Goal: Communication & Community: Answer question/provide support

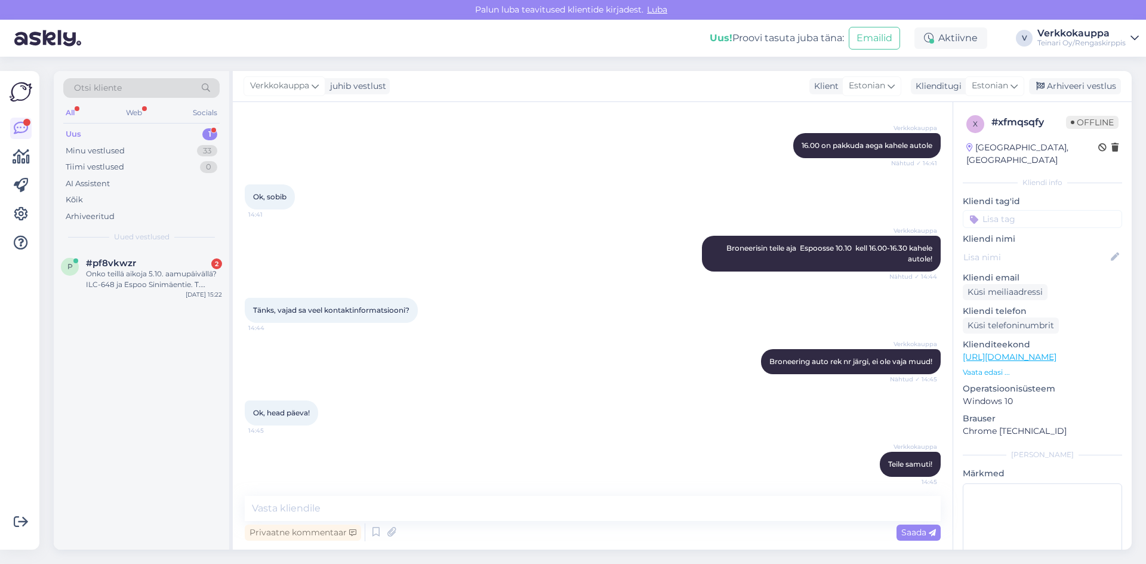
scroll to position [492, 0]
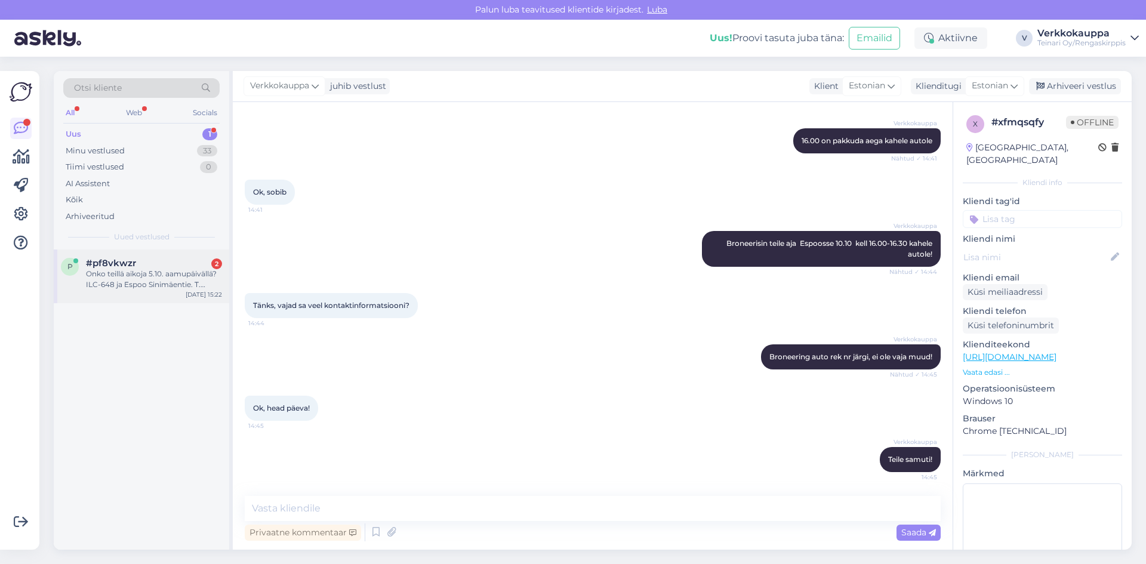
click at [117, 272] on div "Onko teillä aikoja 5.10. aamupäivällä? ILC-648 ja Espoo Sinimäentie. T. [PERSON…" at bounding box center [154, 279] width 136 height 21
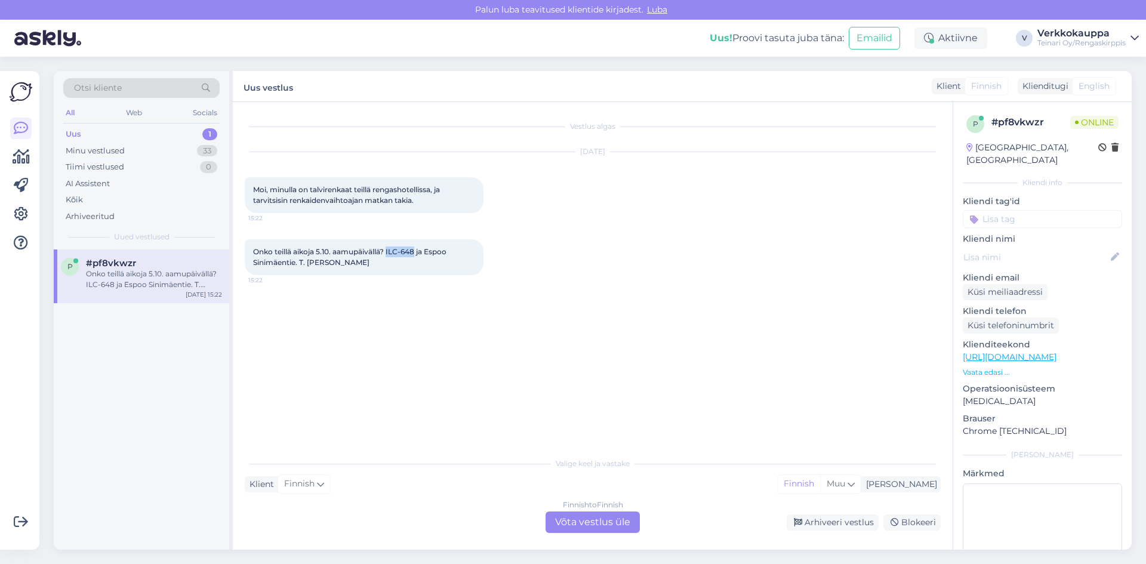
drag, startPoint x: 388, startPoint y: 251, endPoint x: 416, endPoint y: 252, distance: 28.1
click at [416, 252] on span "Onko teillä aikoja 5.10. aamupäivällä? ILC-648 ja Espoo Sinimäentie. T. [PERSON…" at bounding box center [350, 257] width 195 height 20
copy span "ILC-648"
click at [491, 402] on div "Vestlus algas [DATE] Moi, minulla on talvirenkaat teillä rengashotellissa, ja t…" at bounding box center [598, 277] width 707 height 327
click at [595, 525] on div "Finnish to Finnish Võta vestlus üle" at bounding box center [593, 522] width 94 height 21
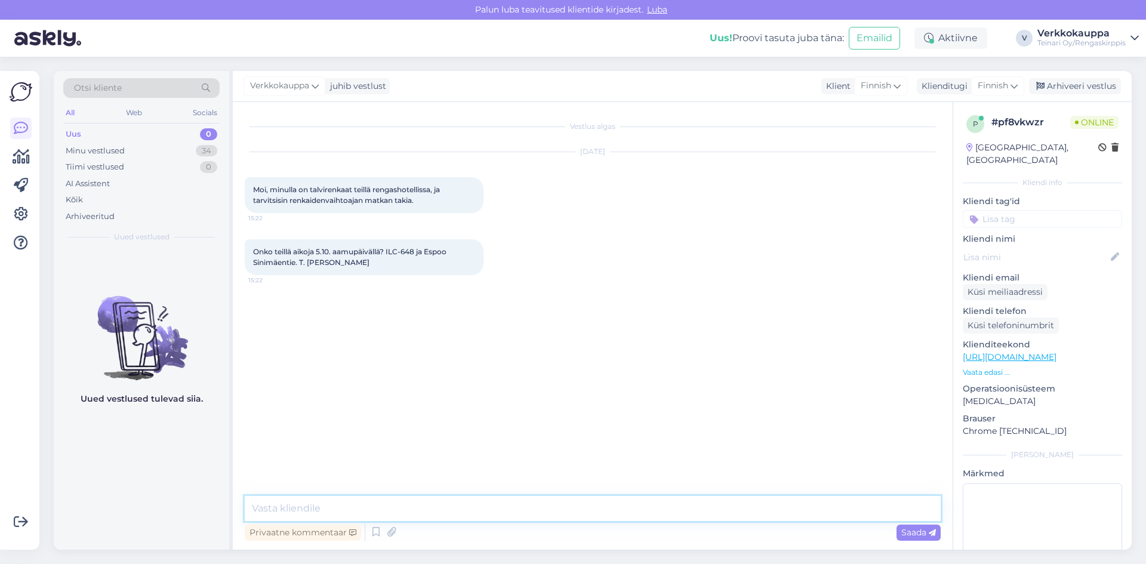
click at [302, 503] on textarea at bounding box center [593, 508] width 696 height 25
click at [302, 505] on textarea "Hei sopiko 9.30" at bounding box center [593, 508] width 696 height 25
click at [350, 505] on textarea "Hei sopiko klo 9.30" at bounding box center [593, 508] width 696 height 25
type textarea "Hei sopiko klo 9.30 ?"
click at [902, 532] on span "Saada" at bounding box center [919, 532] width 35 height 11
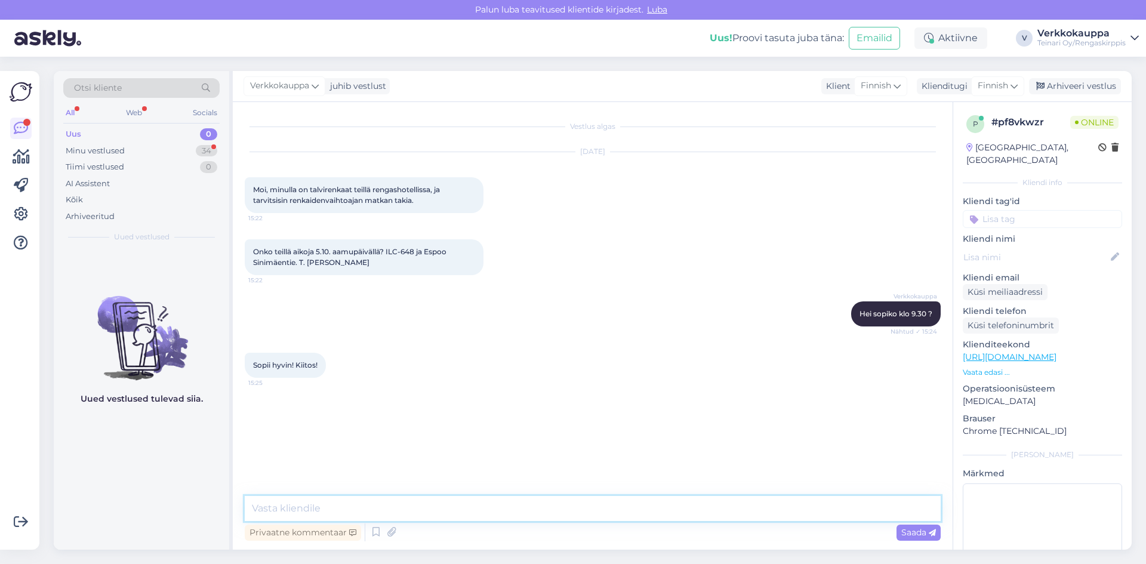
click at [339, 507] on textarea at bounding box center [593, 508] width 696 height 25
drag, startPoint x: 308, startPoint y: 504, endPoint x: 303, endPoint y: 462, distance: 42.1
click at [303, 462] on div "Vestlus algas [DATE] Moi, minulla on talvirenkaat teillä rengashotellissa, ja t…" at bounding box center [598, 299] width 707 height 371
click at [301, 506] on textarea "Olen varannut teille ajan [DATE] 9.30.Tervetuloa!" at bounding box center [593, 508] width 696 height 25
type textarea "Olen varanut teille ajan [DATE] 9.30.Tervetuloa!"
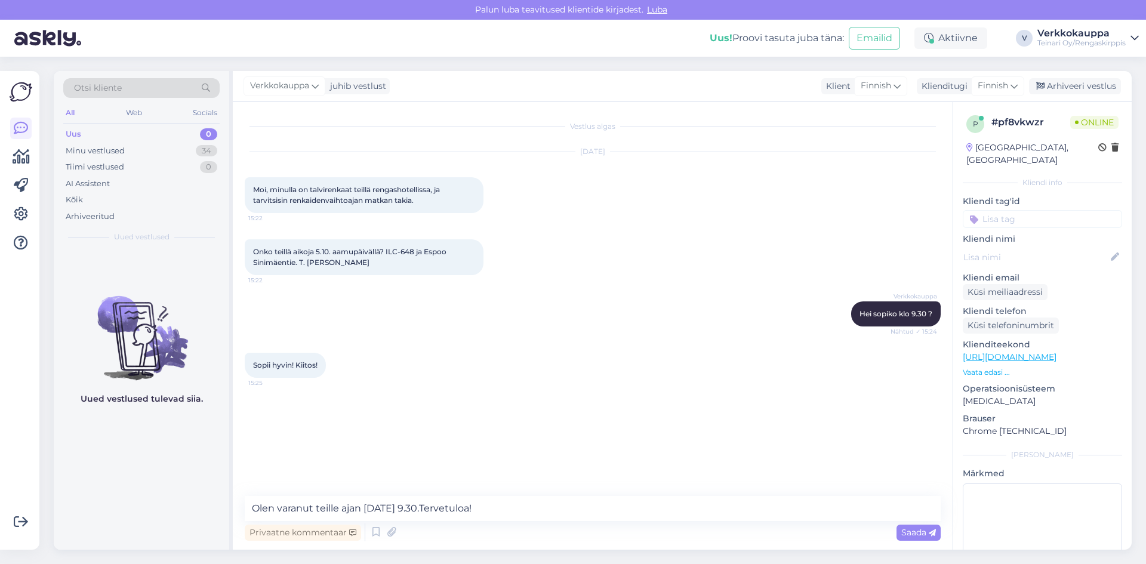
click at [331, 479] on div "Vestlus algas [DATE] Moi, minulla on talvirenkaat teillä rengashotellissa, ja t…" at bounding box center [598, 299] width 707 height 371
click at [922, 534] on span "Saada" at bounding box center [919, 532] width 35 height 11
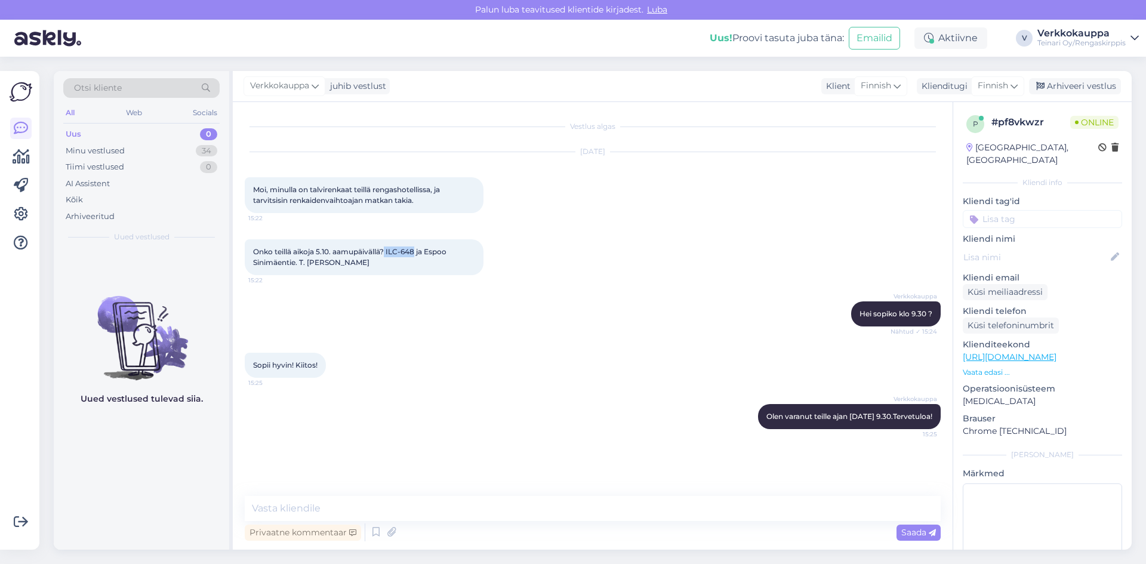
drag, startPoint x: 386, startPoint y: 250, endPoint x: 417, endPoint y: 250, distance: 30.4
click at [417, 250] on span "Onko teillä aikoja 5.10. aamupäivällä? ILC-648 ja Espoo Sinimäentie. T. [PERSON…" at bounding box center [350, 257] width 195 height 20
copy span "ILC-648"
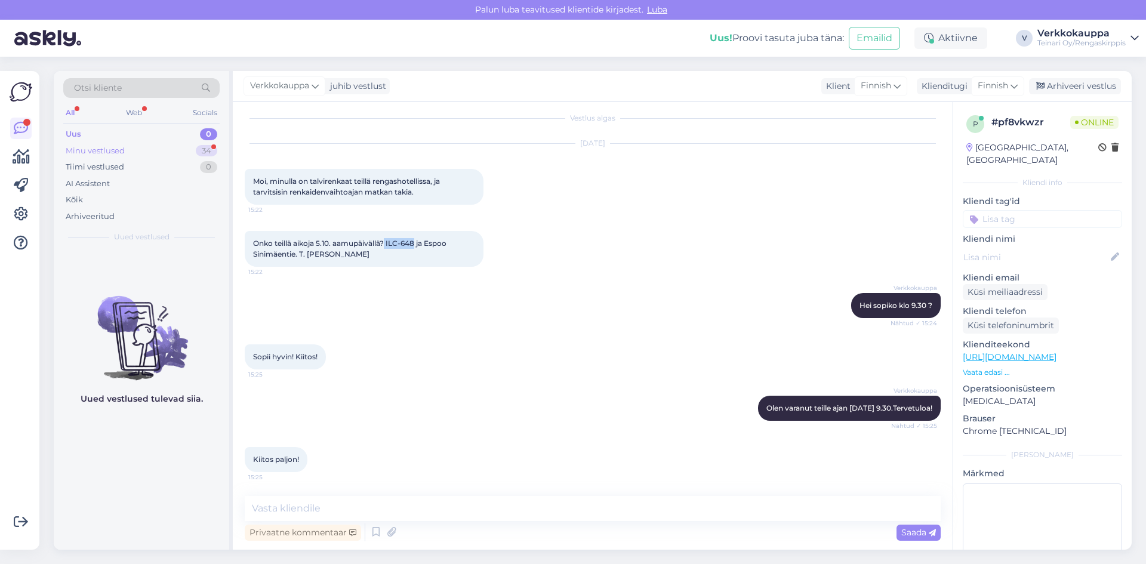
click at [99, 153] on div "Minu vestlused" at bounding box center [95, 151] width 59 height 12
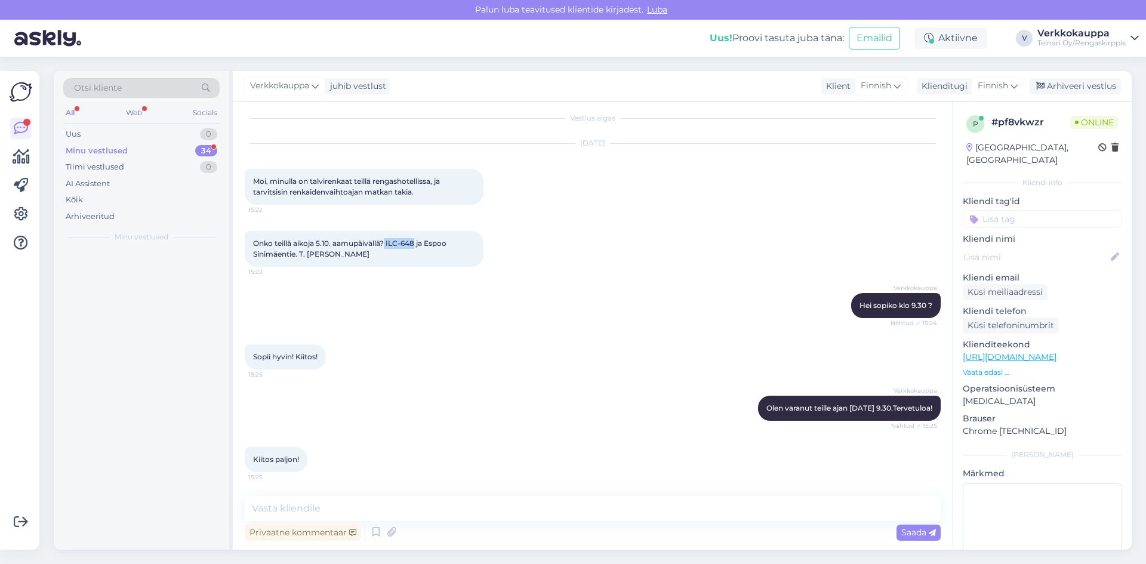
click at [99, 149] on div "Minu vestlused" at bounding box center [97, 151] width 62 height 12
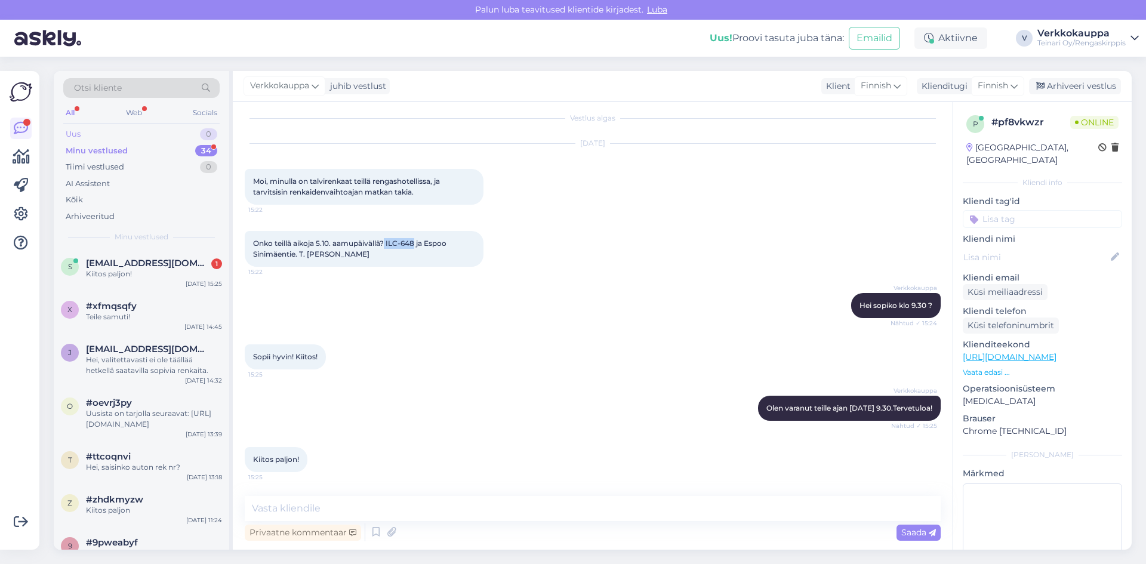
click at [82, 138] on div "Uus 0" at bounding box center [141, 134] width 156 height 17
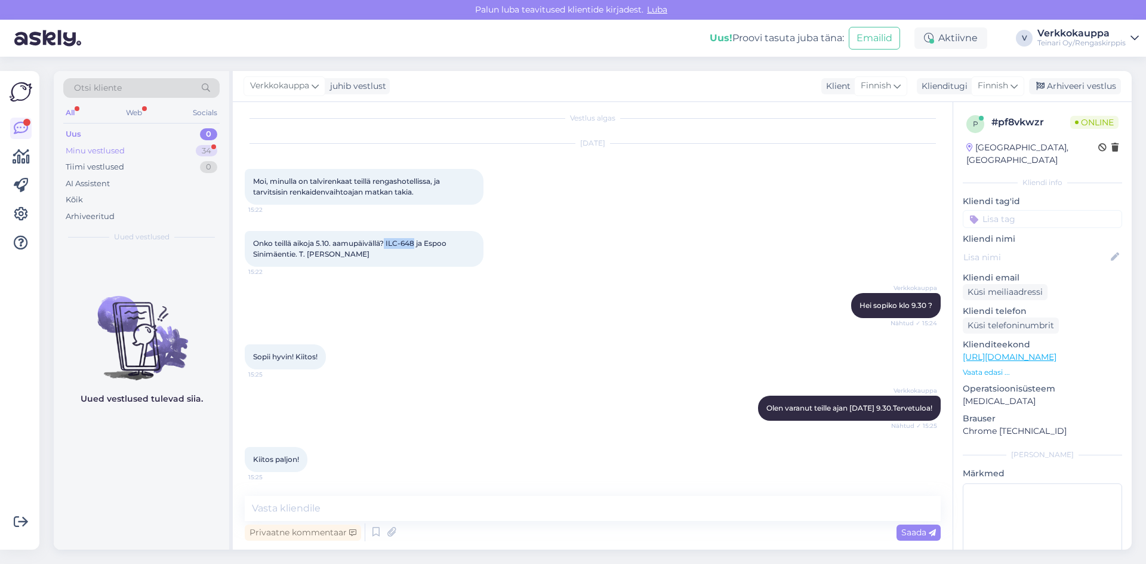
click at [116, 145] on div "Minu vestlused" at bounding box center [95, 151] width 59 height 12
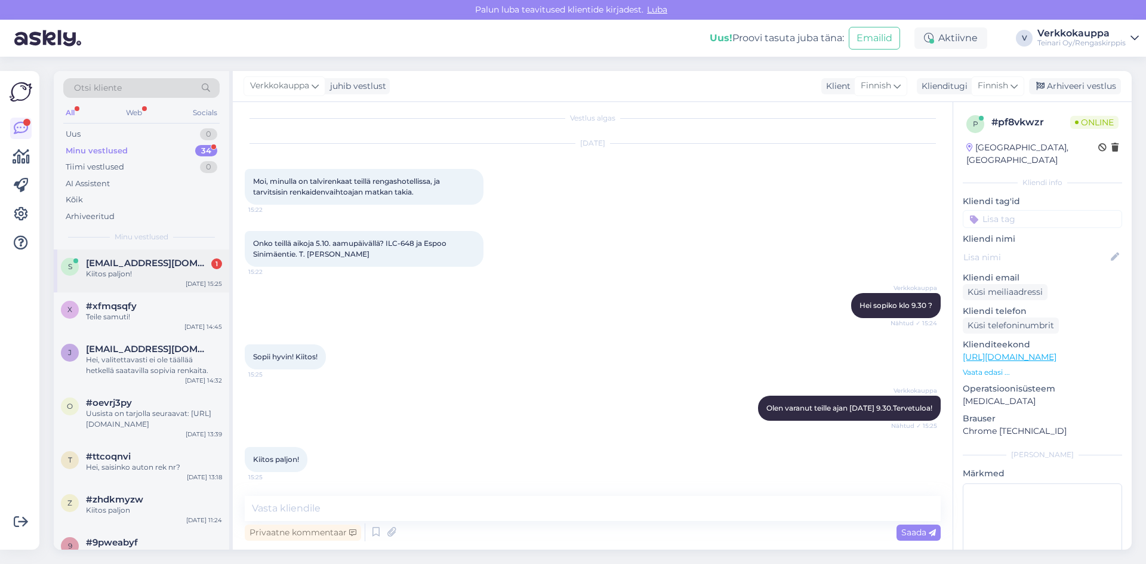
click at [161, 279] on div "Kiitos paljon!" at bounding box center [154, 274] width 136 height 11
drag, startPoint x: 479, startPoint y: 361, endPoint x: 323, endPoint y: 224, distance: 207.3
click at [479, 358] on div "Sopii hyvin! Kiitos! 15:25" at bounding box center [593, 356] width 696 height 51
click at [74, 135] on div "Uus" at bounding box center [73, 134] width 15 height 12
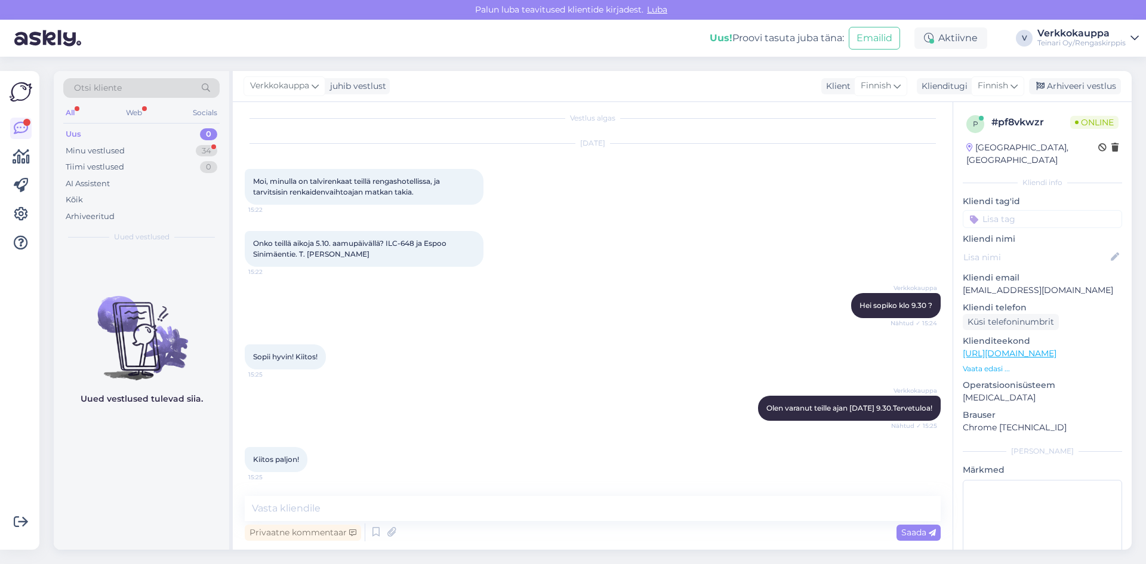
scroll to position [92, 0]
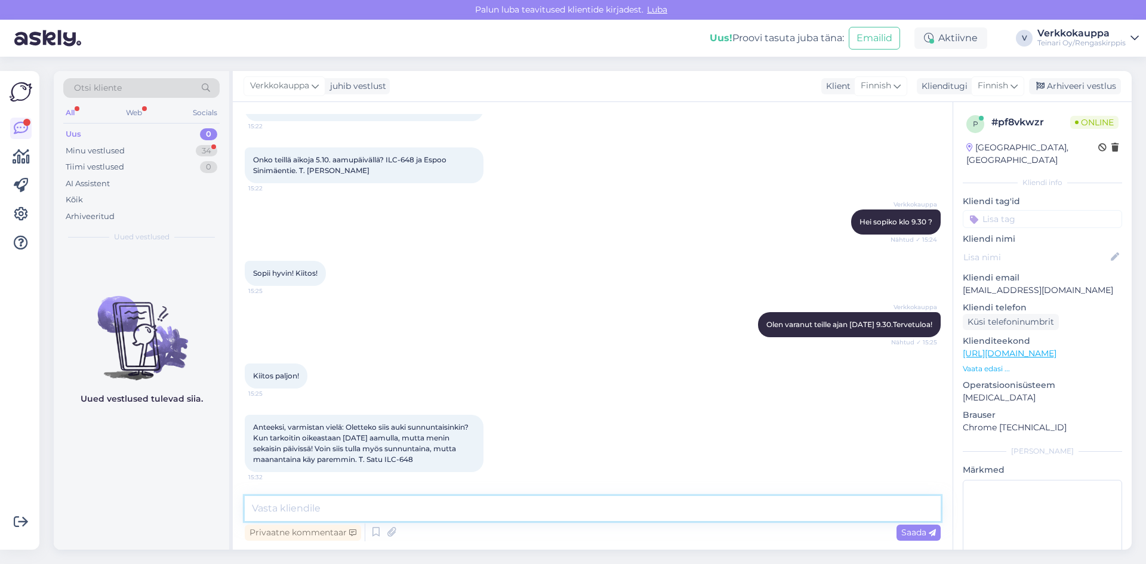
click at [296, 510] on textarea at bounding box center [593, 508] width 696 height 25
type textarea "h"
type textarea "Hei, olet oikeassa 5.10 on sunnuntai ja olemme suljettu silloin. Ajanvaraus [DA…"
click at [904, 530] on span "Saada" at bounding box center [919, 532] width 35 height 11
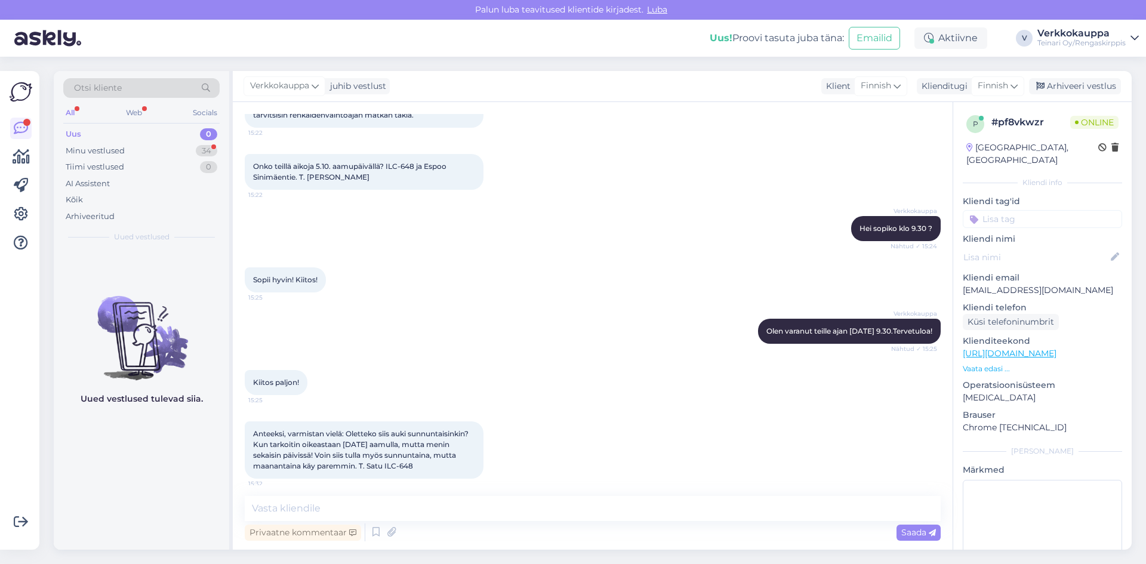
scroll to position [0, 0]
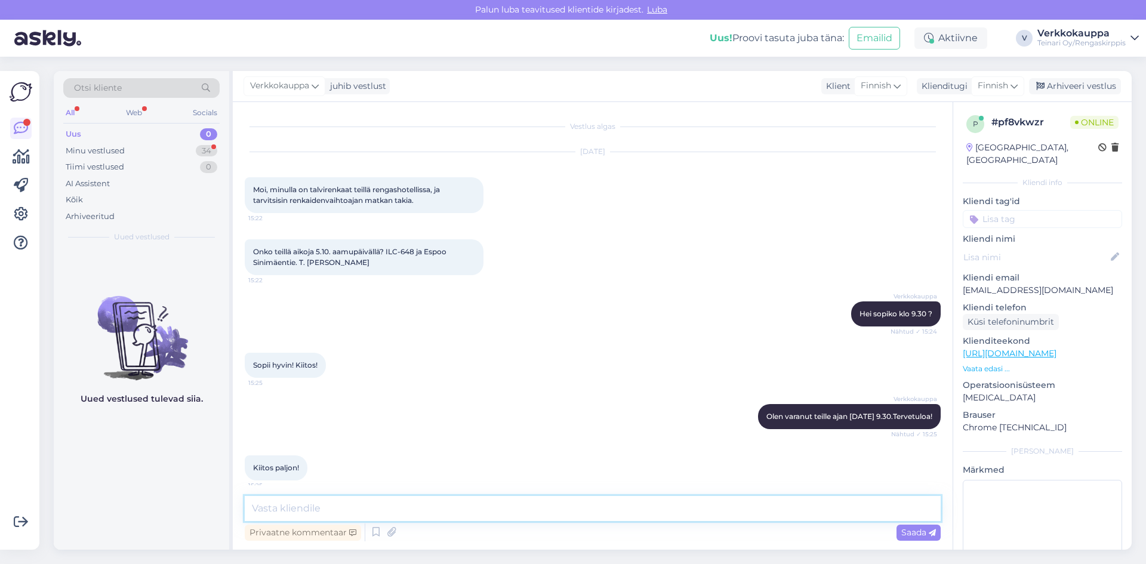
click at [327, 502] on textarea at bounding box center [593, 508] width 696 height 25
type textarea "Tervetuloa!"
click at [905, 536] on span "Saada" at bounding box center [919, 532] width 35 height 11
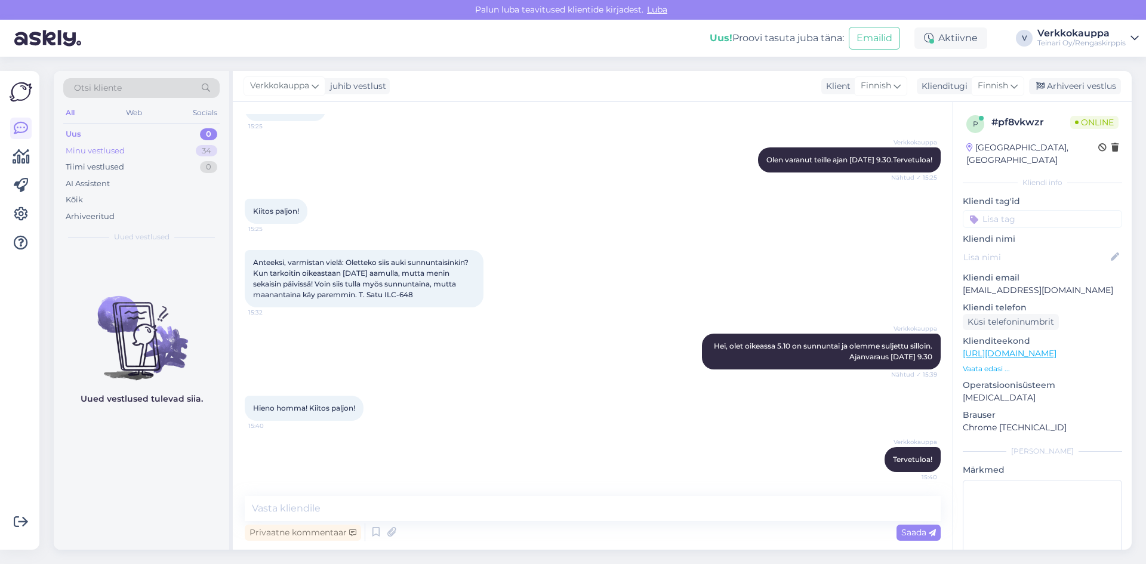
click at [101, 149] on div "Minu vestlused" at bounding box center [95, 151] width 59 height 12
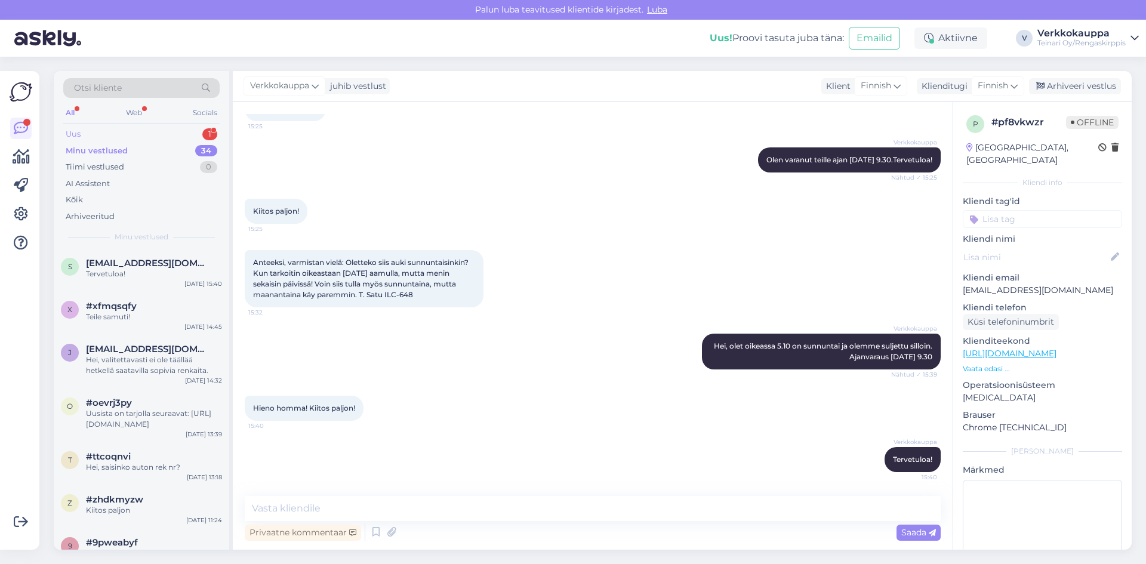
click at [124, 134] on div "Uus 1" at bounding box center [141, 134] width 156 height 17
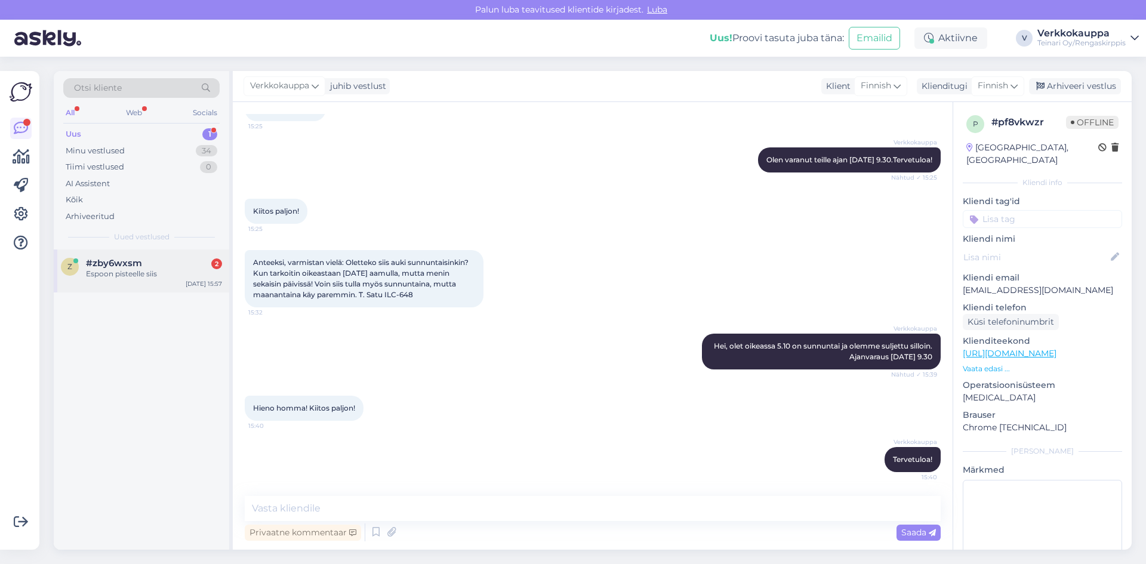
click at [114, 275] on div "Espoon pisteelle siis" at bounding box center [154, 274] width 136 height 11
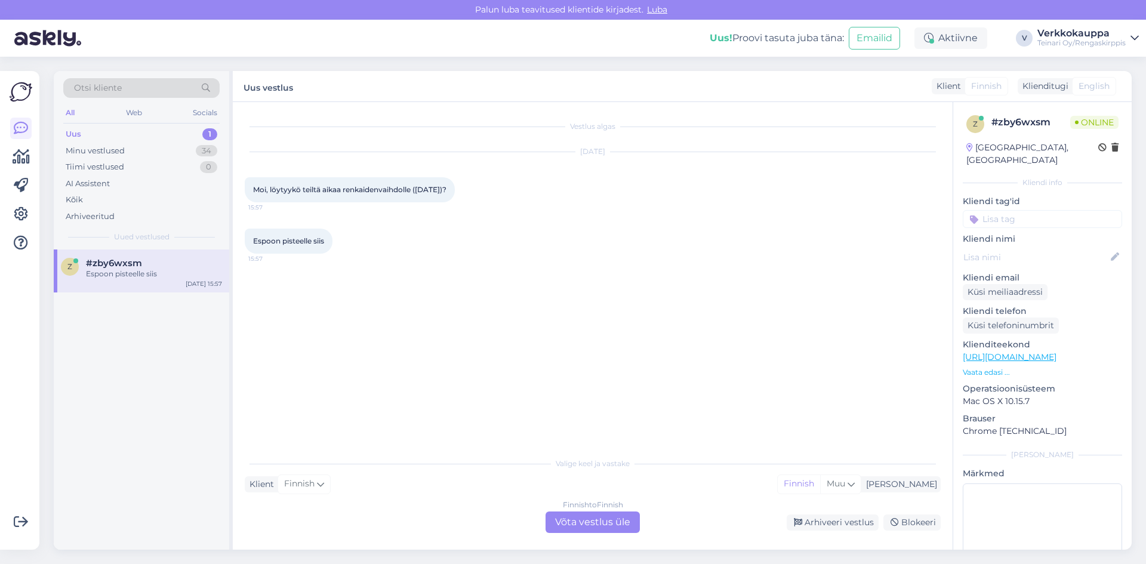
click at [576, 524] on div "Finnish to Finnish Võta vestlus üle" at bounding box center [593, 522] width 94 height 21
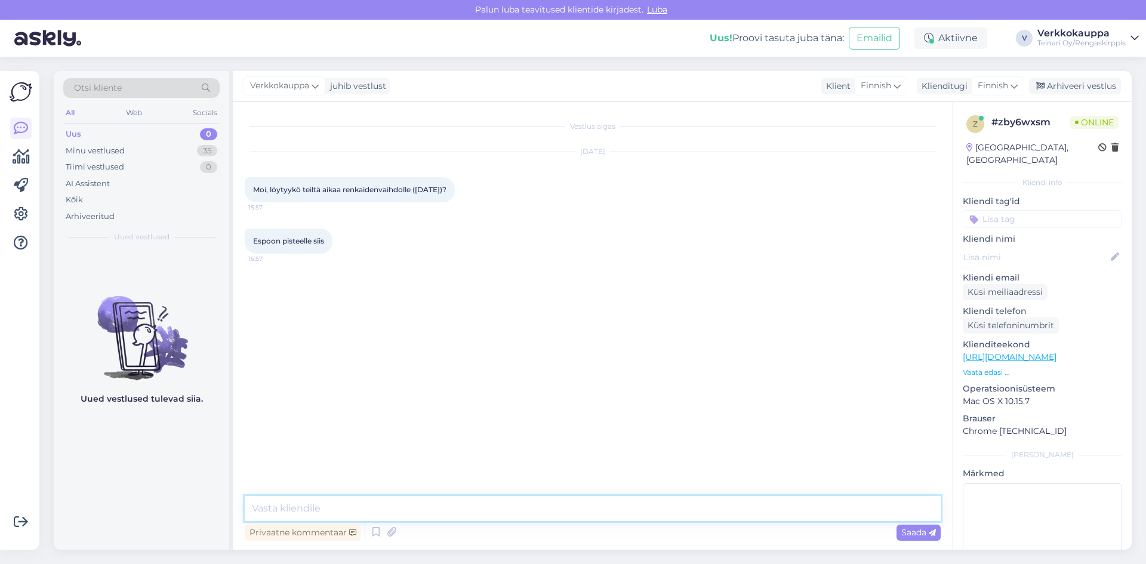
click at [337, 498] on textarea at bounding box center [593, 508] width 696 height 25
click at [306, 507] on textarea at bounding box center [593, 508] width 696 height 25
drag, startPoint x: 255, startPoint y: 189, endPoint x: 282, endPoint y: 203, distance: 30.4
click at [282, 202] on div "Moi, löytyykö teiltä aikaa renkaidenvaihdolle ([DATE])? 15:57" at bounding box center [350, 189] width 210 height 25
copy span "Moi, löytyykö teiltä aikaa renkaidenvaihdolle ([DATE])?"
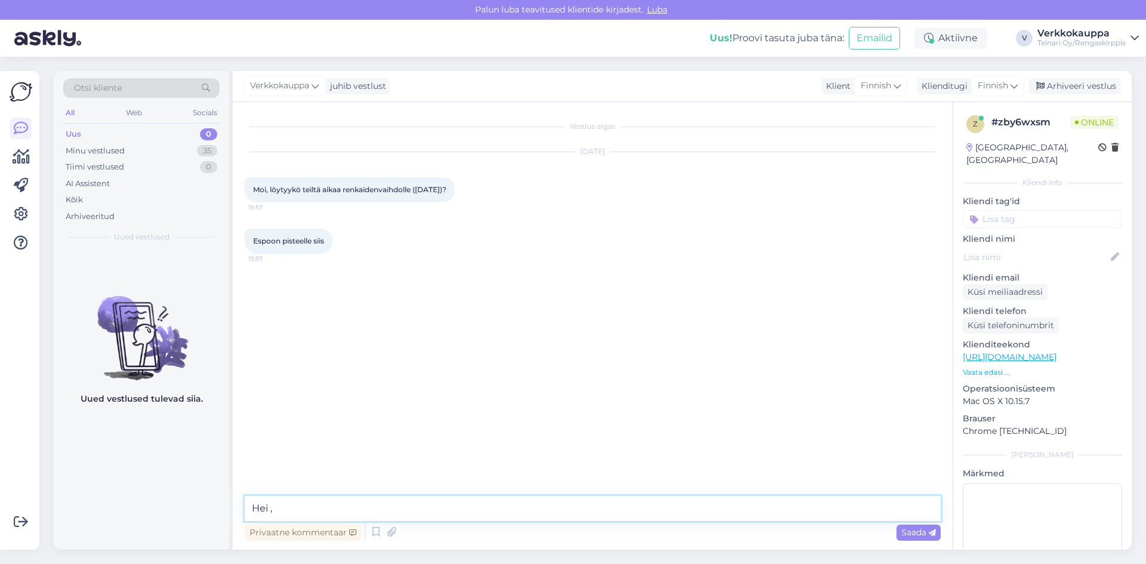
click at [289, 508] on textarea "Hei ," at bounding box center [593, 508] width 696 height 25
paste textarea "Mikä kellonaika sinulle sopisi parhaiten?"
type textarea "Hei , Mikä kellonaika sinulle sopisi parhaiten?"
click at [908, 525] on div "Saada" at bounding box center [919, 533] width 44 height 16
click at [846, 387] on div "Vestlus algas [DATE] Moi, löytyykö teiltä aikaa renkaidenvaihdolle ([DATE])? 15…" at bounding box center [598, 299] width 707 height 371
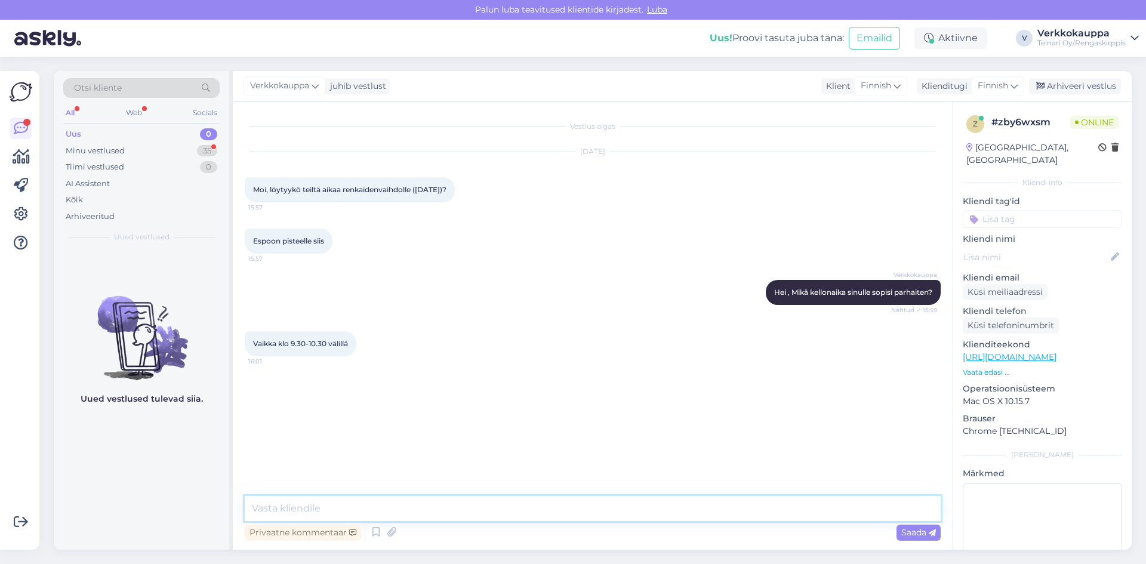
click at [356, 503] on textarea at bounding box center [593, 508] width 696 height 25
type textarea "Saisinko auto rek nr niin varan sinulle ajan [DATE] 9.30"
click at [906, 535] on span "Saada" at bounding box center [919, 532] width 35 height 11
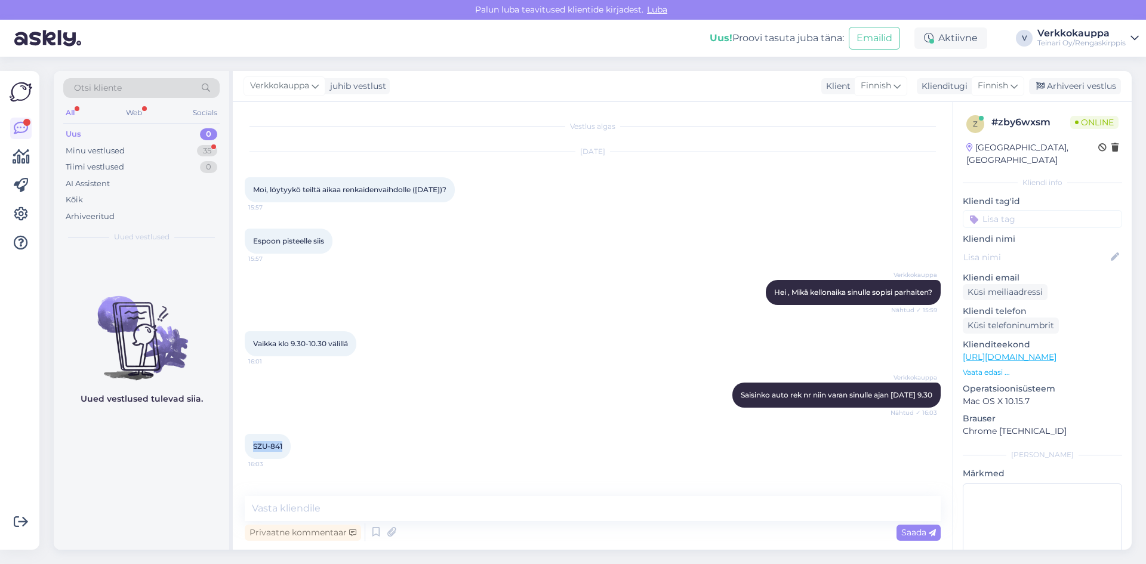
drag, startPoint x: 253, startPoint y: 456, endPoint x: 283, endPoint y: 457, distance: 29.9
click at [283, 457] on div "SZU-841 16:03" at bounding box center [268, 446] width 46 height 25
copy span "SZU-841"
click at [273, 509] on textarea at bounding box center [593, 508] width 696 height 25
type textarea "[PERSON_NAME] ilmoittaneet että haette renkaat tiistaina?"
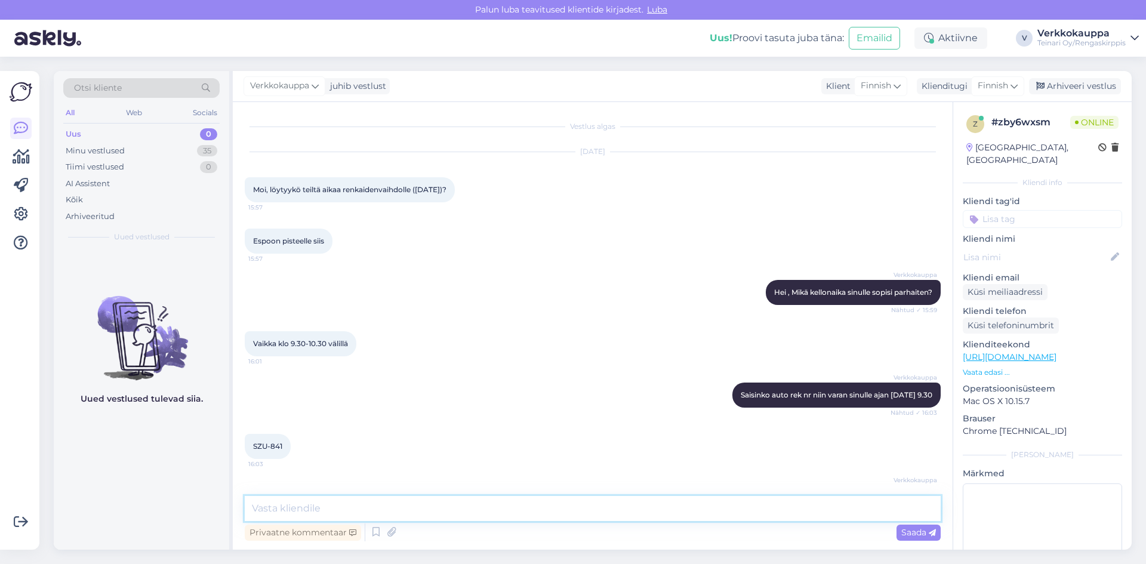
scroll to position [49, 0]
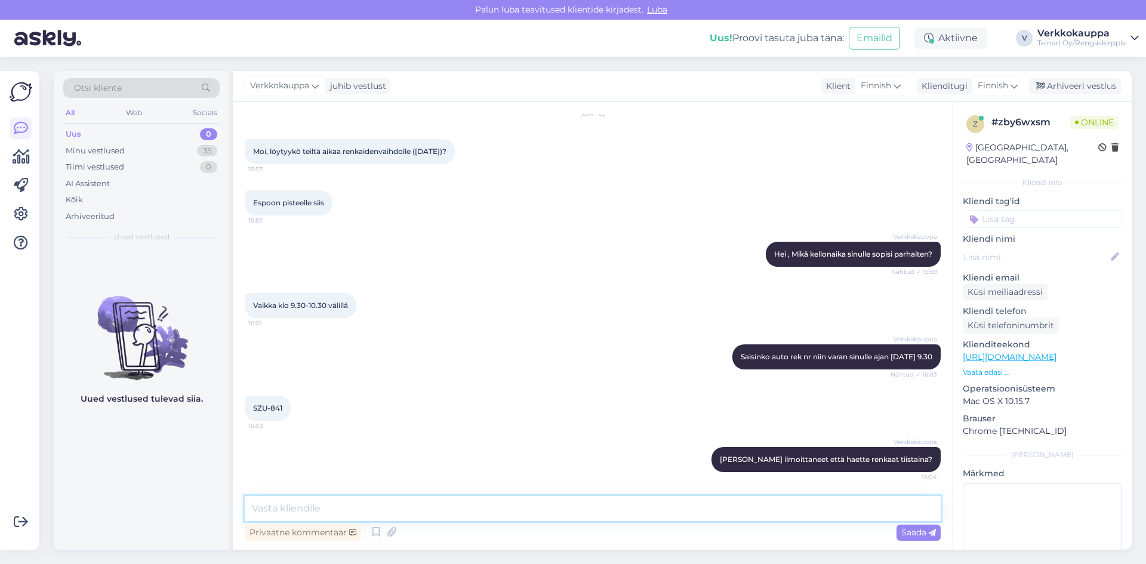
click at [359, 507] on textarea at bounding box center [593, 508] width 696 height 25
type textarea "E"
click at [460, 327] on div "Vaikka klo 9.30-10.30 välillä 16:01" at bounding box center [593, 305] width 696 height 51
drag, startPoint x: 281, startPoint y: 410, endPoint x: 244, endPoint y: 407, distance: 37.7
click at [244, 407] on div "Vestlus algas [DATE] Moi, löytyykö teiltä aikaa renkaidenvaihdolle ([DATE])? 15…" at bounding box center [593, 326] width 720 height 448
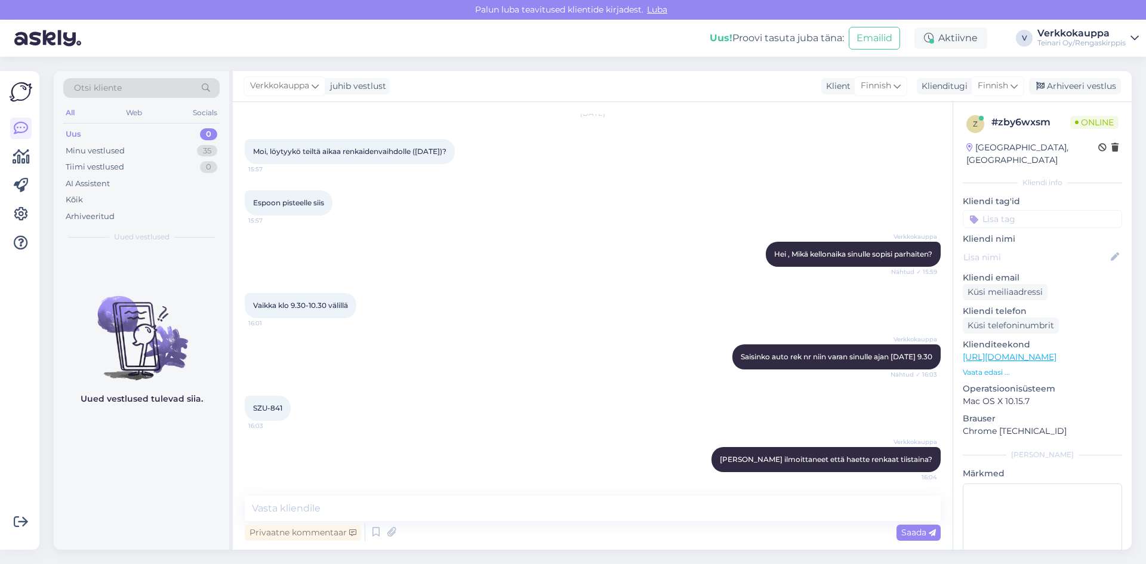
click at [330, 402] on div "SZU-841 16:03" at bounding box center [593, 408] width 696 height 51
drag, startPoint x: 287, startPoint y: 407, endPoint x: 252, endPoint y: 409, distance: 35.3
click at [252, 409] on div "SZU-841 16:03" at bounding box center [268, 408] width 46 height 25
copy span "SZU-841"
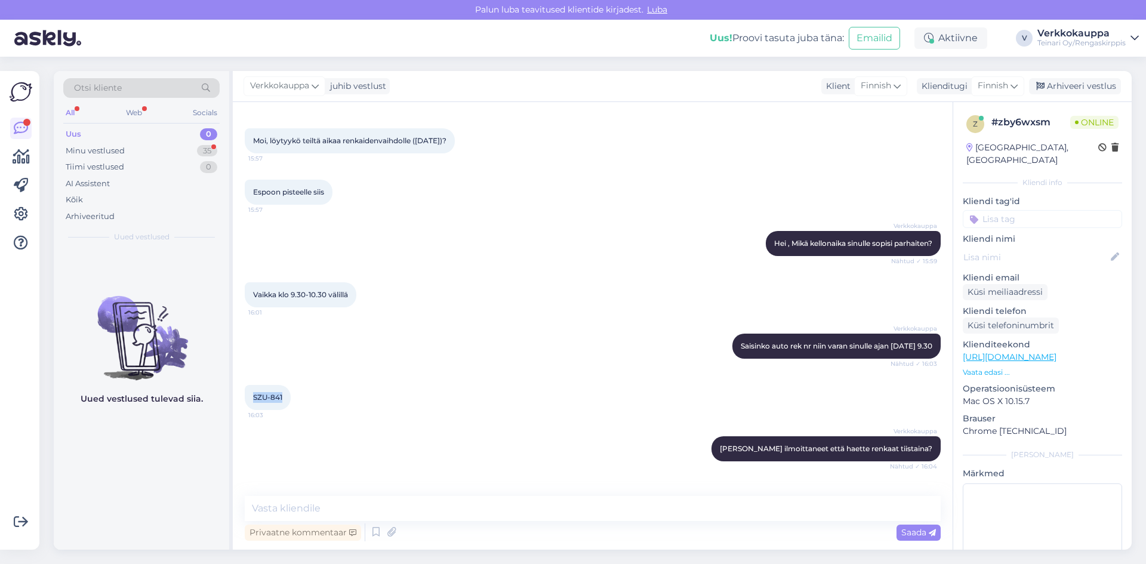
scroll to position [100, 0]
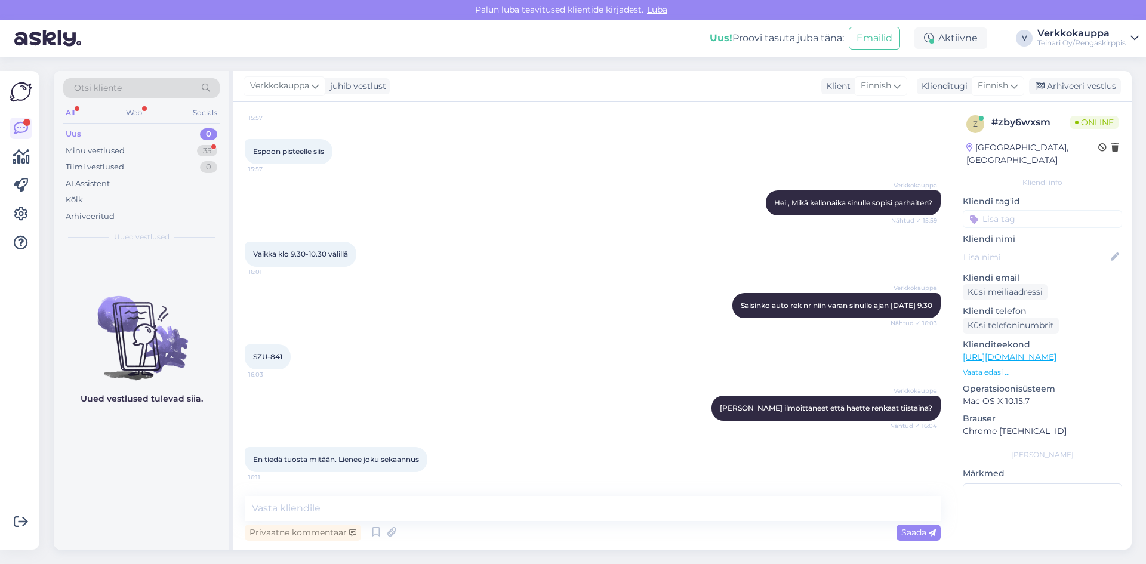
click at [543, 414] on div "Verkkokauppa [PERSON_NAME] ilmoittaneet että haette renkaat tiistaina? Nähtud ✓…" at bounding box center [593, 408] width 696 height 51
drag, startPoint x: 251, startPoint y: 354, endPoint x: 284, endPoint y: 356, distance: 33.5
click at [284, 356] on div "SZU-841 16:03" at bounding box center [268, 356] width 46 height 25
copy span "SZU-841"
click at [493, 350] on div "SZU-841 16:03" at bounding box center [593, 356] width 696 height 51
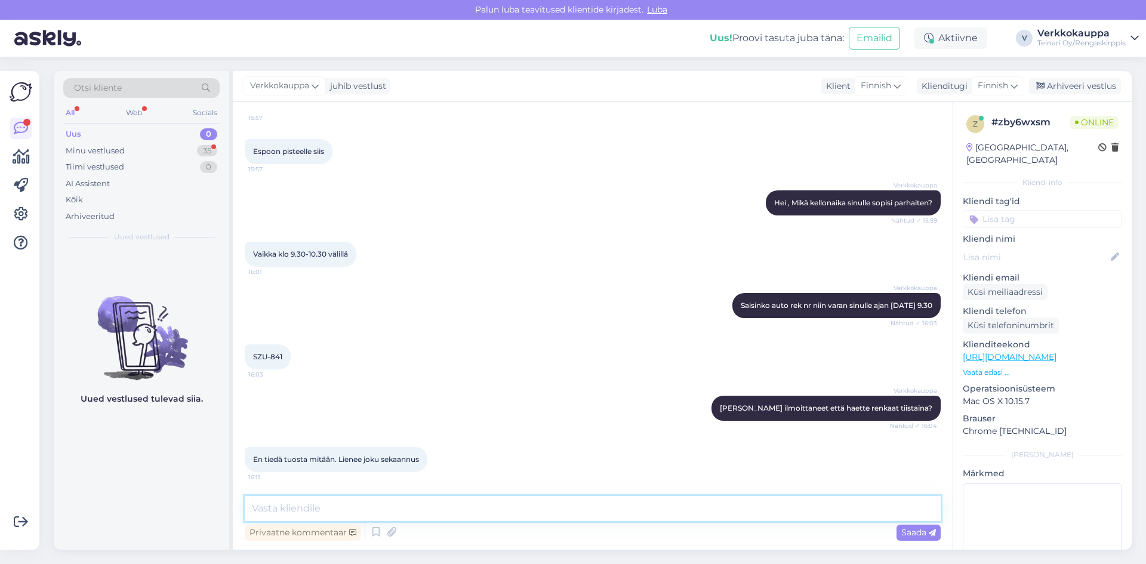
click at [294, 507] on textarea at bounding box center [593, 508] width 696 height 25
type textarea "Aikaa on teille varattu , olette saanet vahvistuksen sähköpostiin! Tervetuloa!"
click at [903, 533] on span "Saada" at bounding box center [919, 532] width 35 height 11
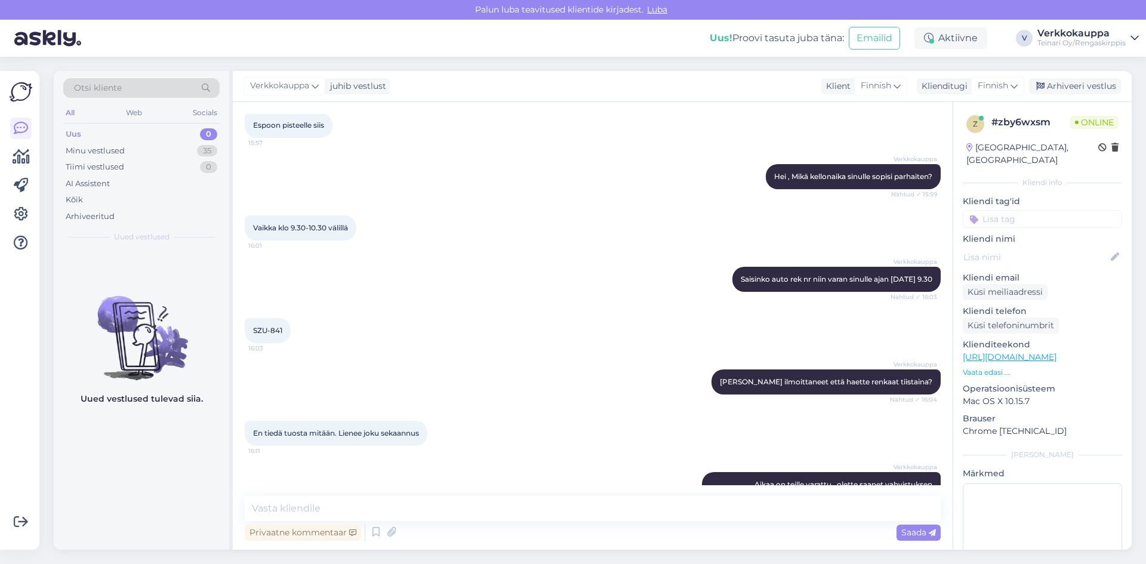
scroll to position [162, 0]
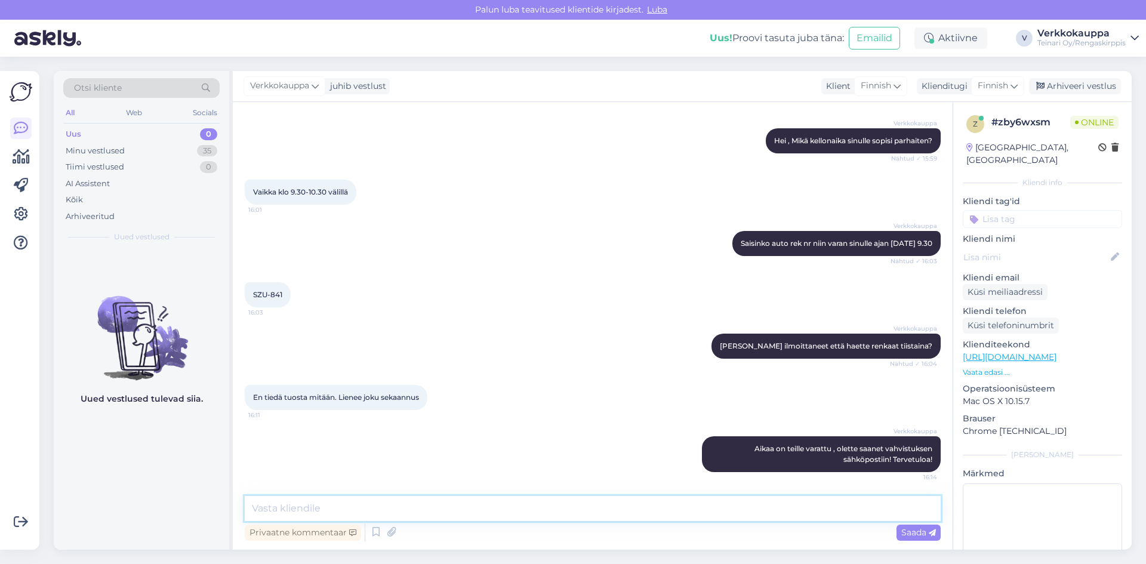
click at [254, 505] on textarea at bounding box center [593, 508] width 696 height 25
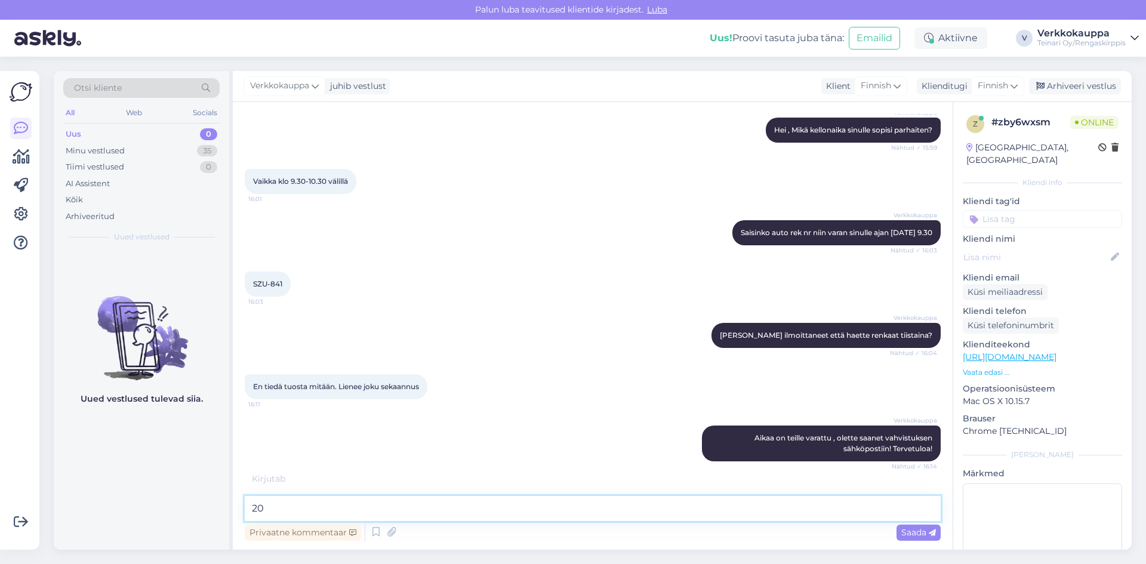
scroll to position [214, 0]
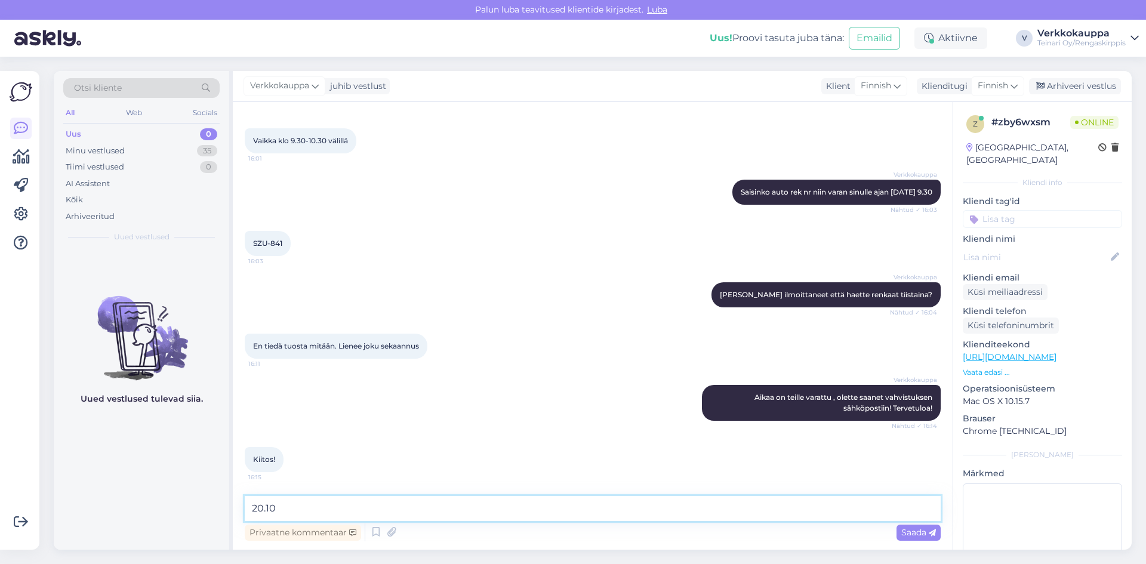
paste textarea "9.30 SZU-841"
click at [279, 507] on textarea "20.10 9.30 SZU-841 :)" at bounding box center [593, 508] width 696 height 25
type textarea "[DATE] 9.30 SZU-841 :)"
click at [903, 533] on span "Saada" at bounding box center [919, 532] width 35 height 11
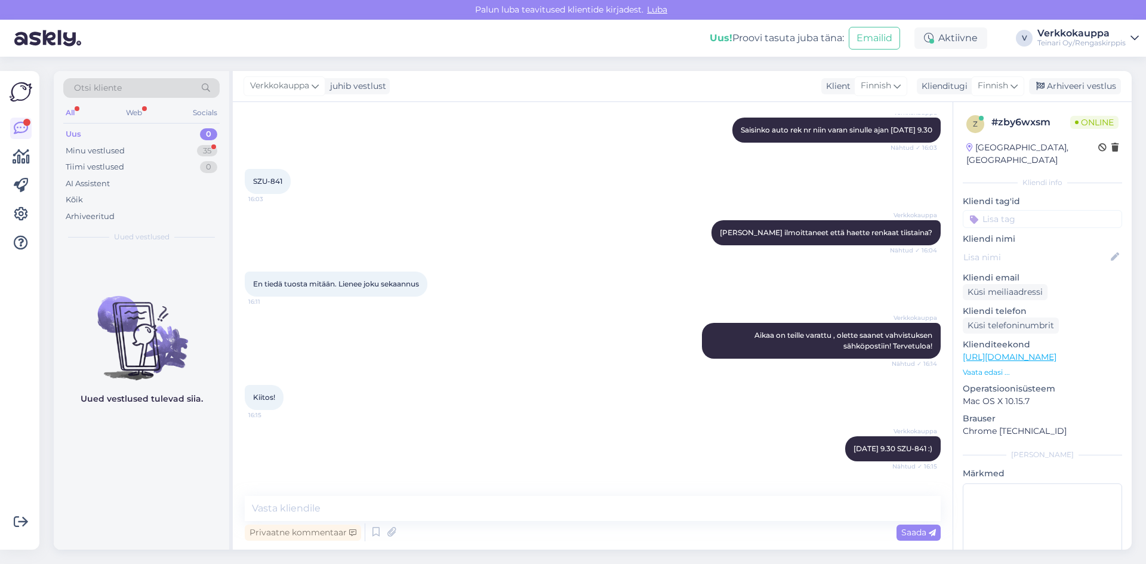
scroll to position [316, 0]
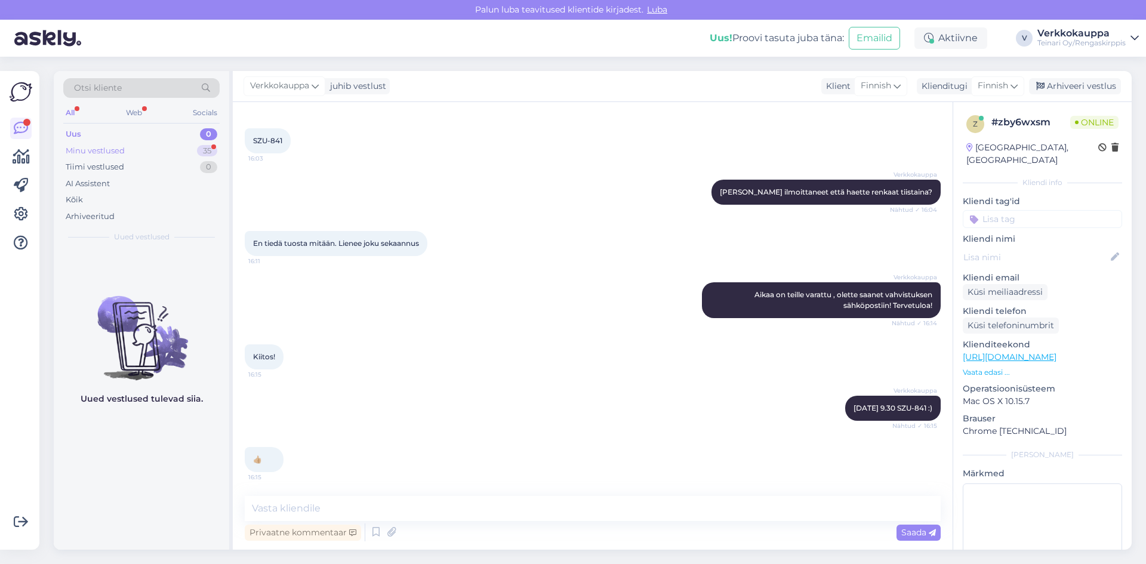
click at [119, 148] on div "Minu vestlused" at bounding box center [95, 151] width 59 height 12
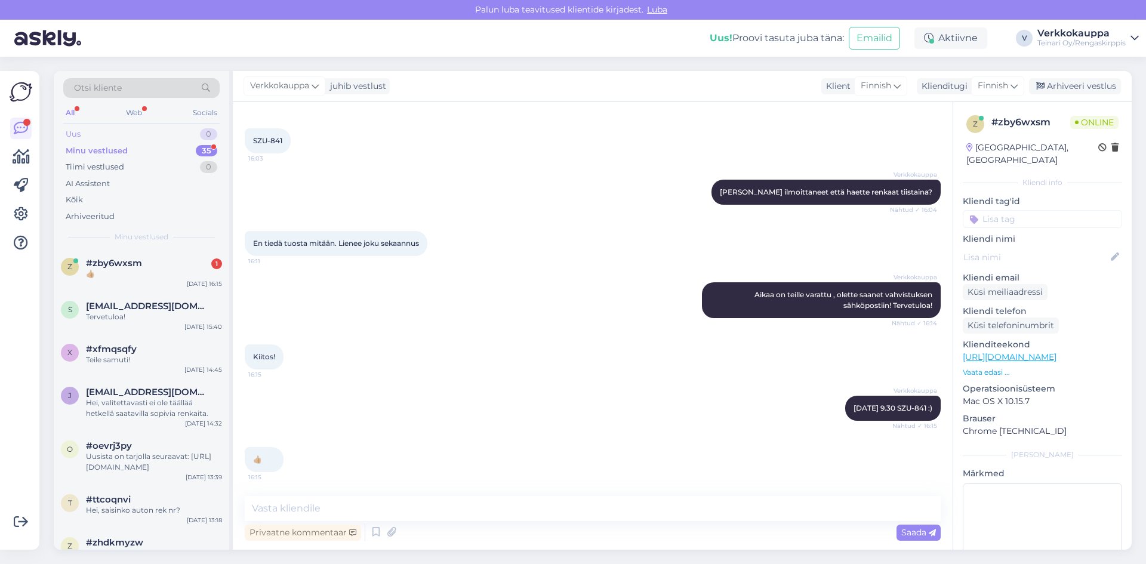
click at [100, 134] on div "Uus 0" at bounding box center [141, 134] width 156 height 17
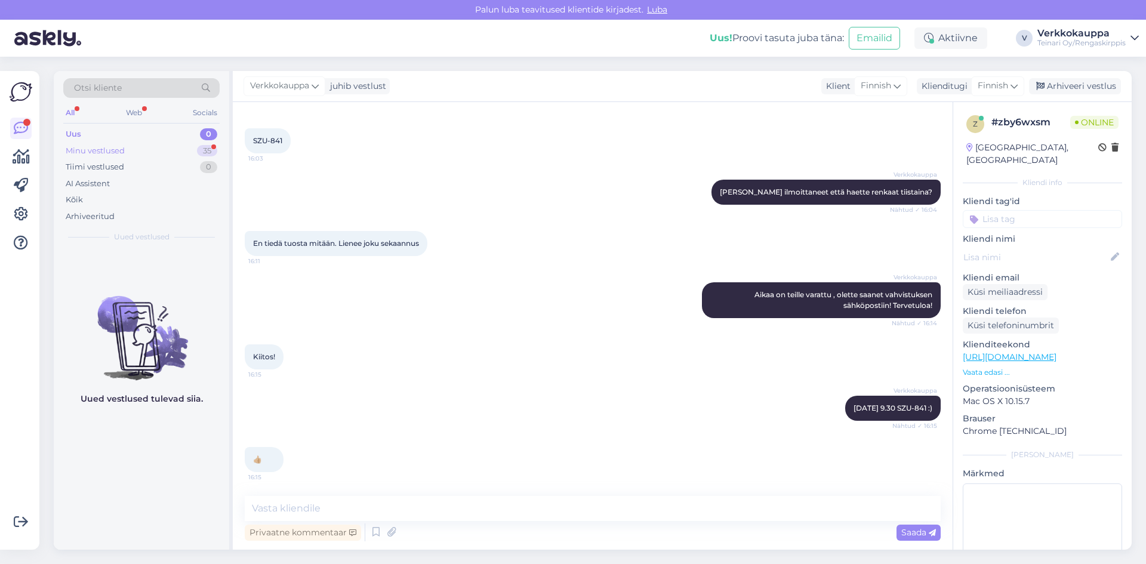
click at [109, 153] on div "Minu vestlused" at bounding box center [95, 151] width 59 height 12
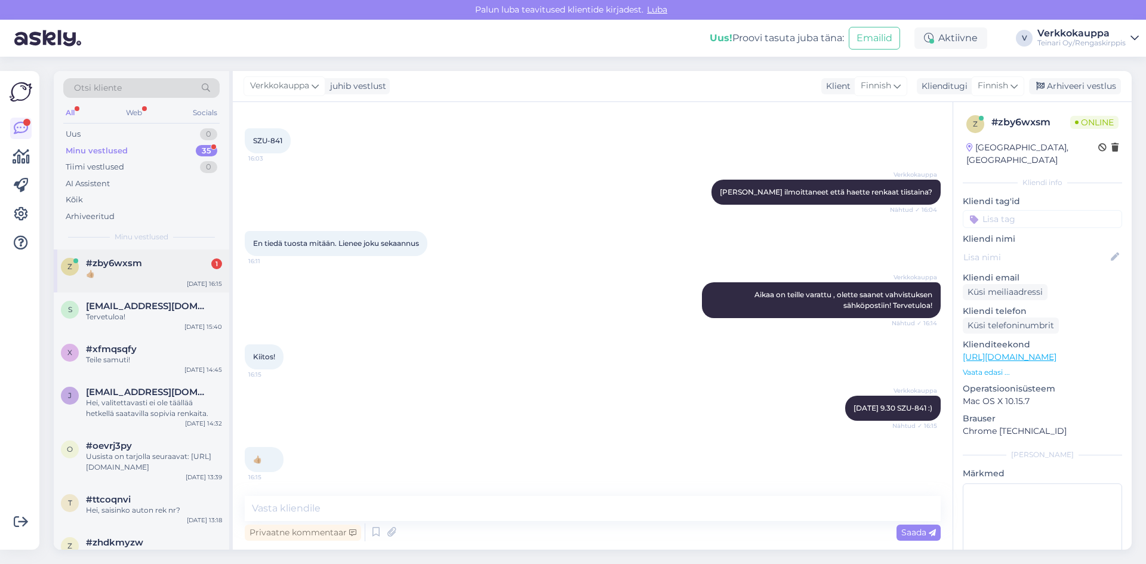
click at [116, 273] on div "👍🏼" at bounding box center [154, 274] width 136 height 11
drag, startPoint x: 122, startPoint y: 315, endPoint x: 129, endPoint y: 281, distance: 34.7
click at [122, 310] on div "[EMAIL_ADDRESS][DOMAIN_NAME] Tervetuloa!" at bounding box center [154, 311] width 136 height 21
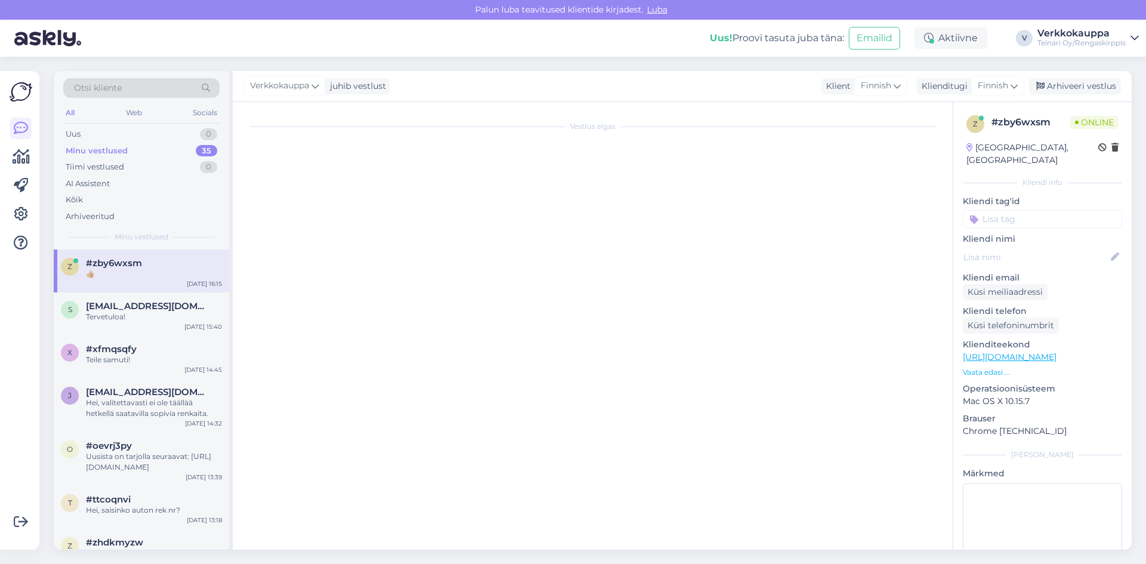
click at [130, 268] on div "#zby6wxsm 👍🏼" at bounding box center [154, 268] width 136 height 21
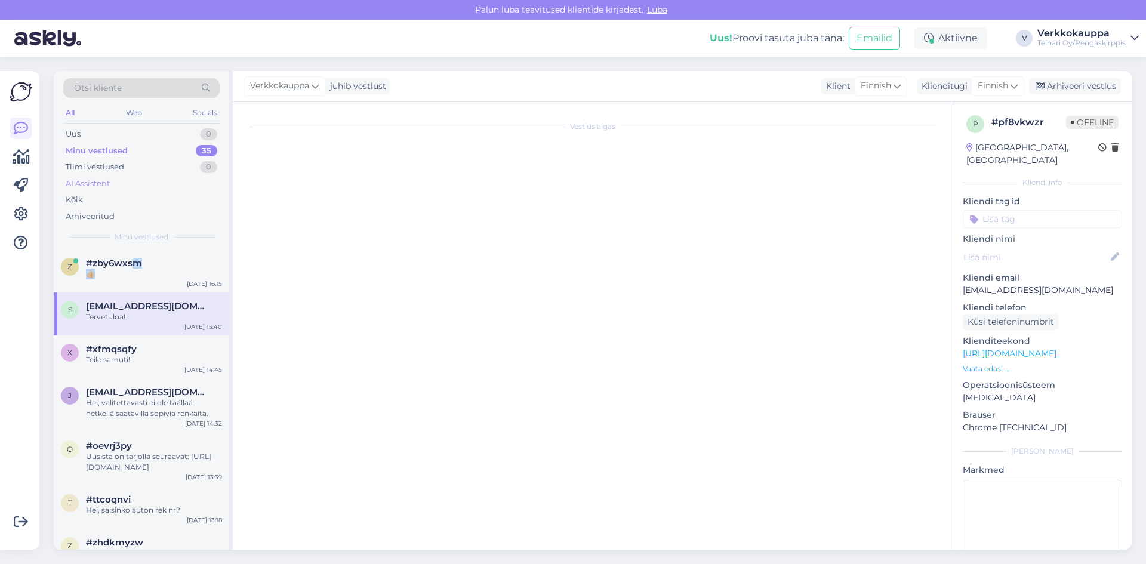
scroll to position [316, 0]
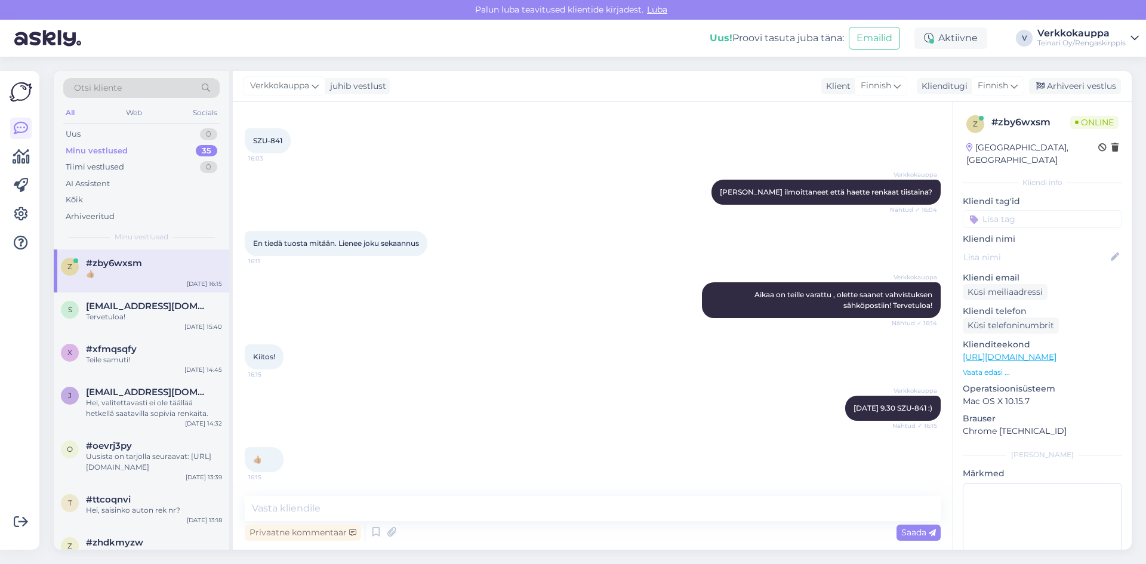
click at [360, 226] on div "En tiedä tuosta mitään. Lienee joku sekaannus 16:11" at bounding box center [593, 243] width 696 height 51
click at [118, 130] on div "Uus 1" at bounding box center [141, 134] width 156 height 17
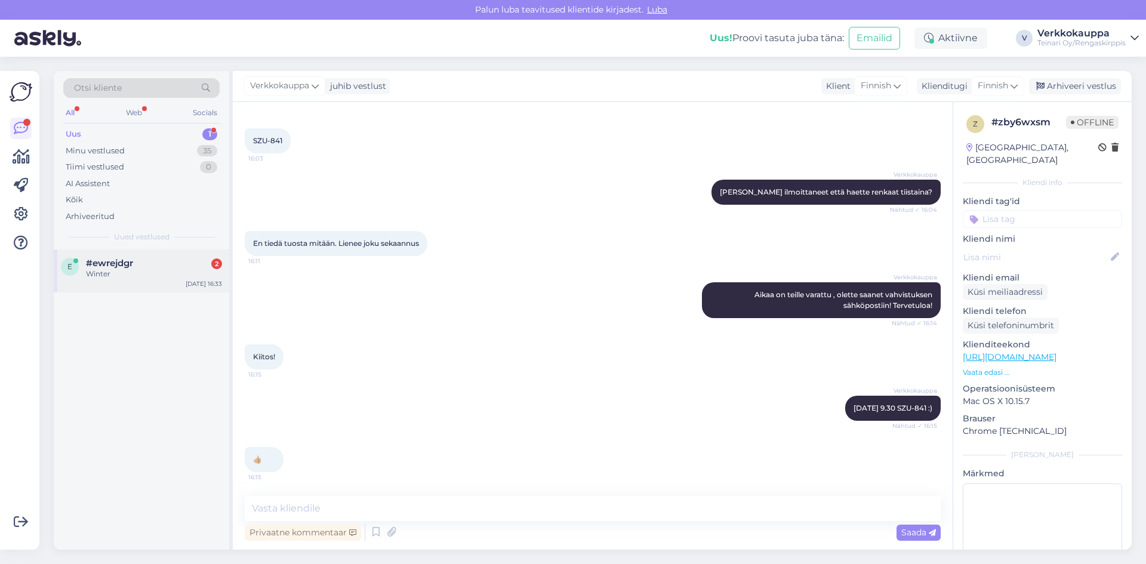
click at [152, 281] on div "e #ewrejdgr 2 Winter [DATE] 16:33" at bounding box center [142, 271] width 176 height 43
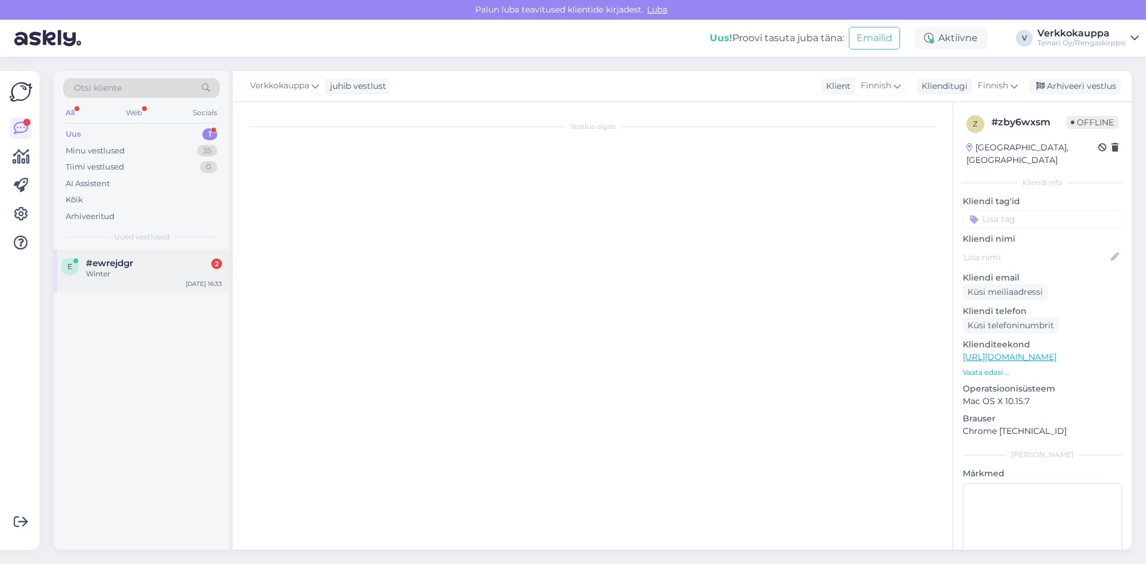
scroll to position [0, 0]
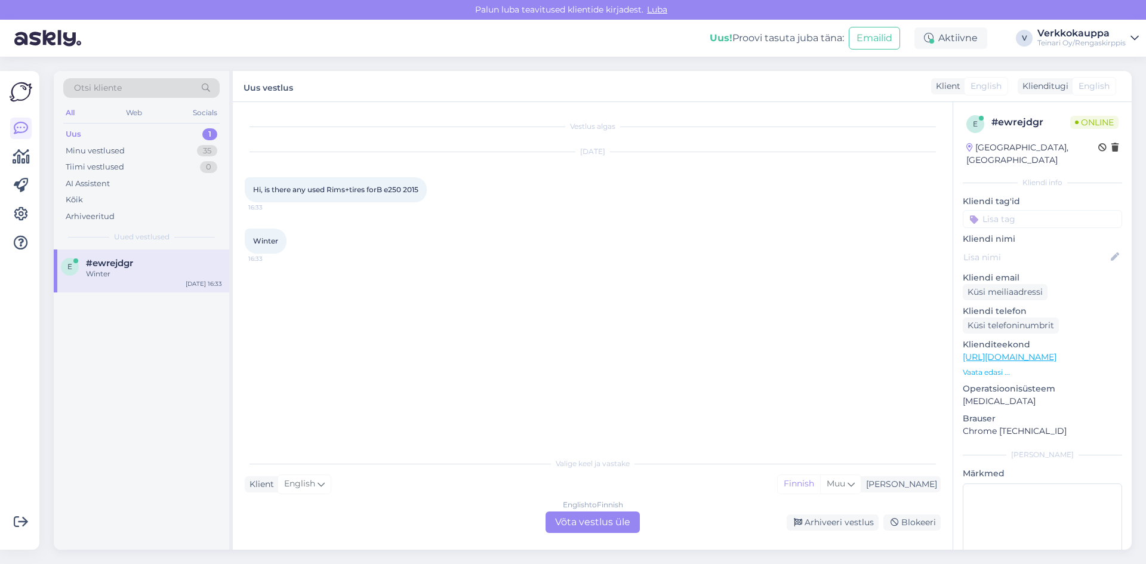
click at [587, 524] on div "English to Finnish Võta vestlus üle" at bounding box center [593, 522] width 94 height 21
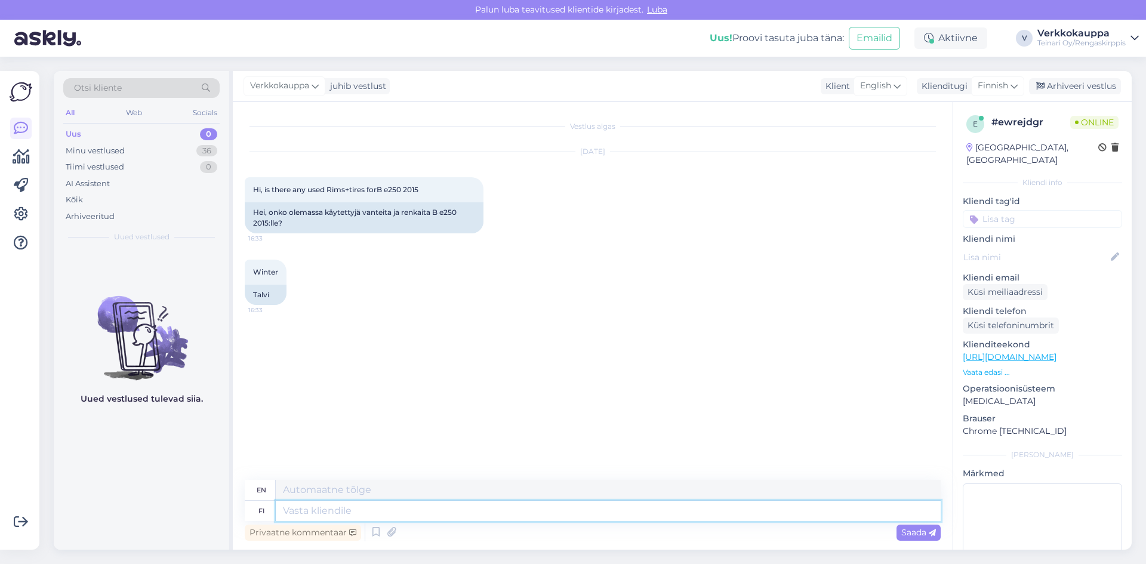
click at [328, 515] on textarea at bounding box center [608, 511] width 665 height 20
type textarea "hEI"
type textarea "Hello"
type textarea "h"
type textarea "Hei,"
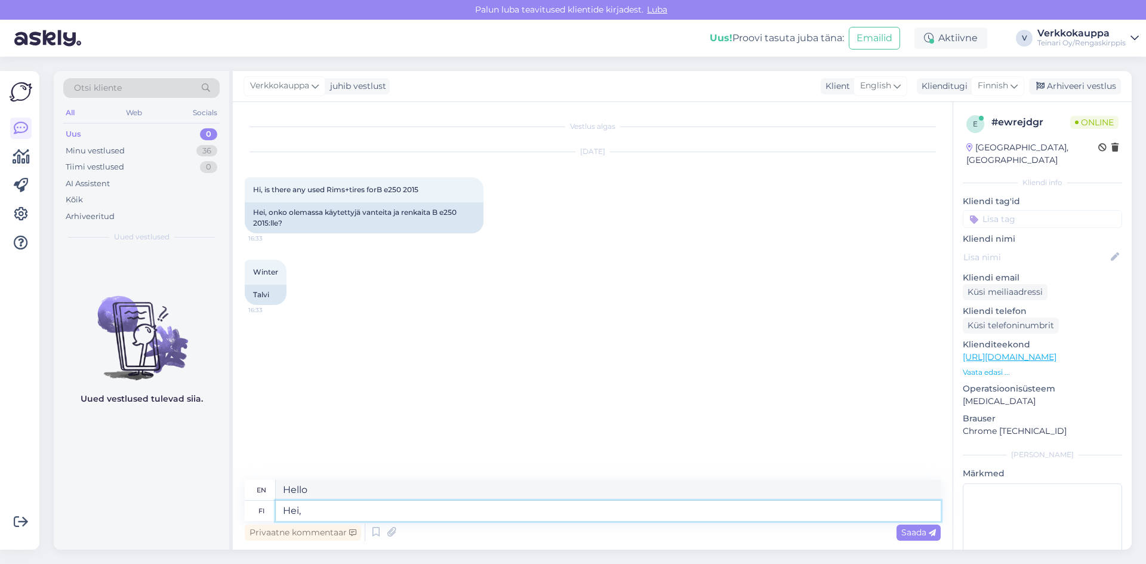
type textarea "Hello,"
type textarea "Hei, auto"
type textarea "Hello, car"
type textarea "Hei, auto rek"
type textarea "Hello, car repair"
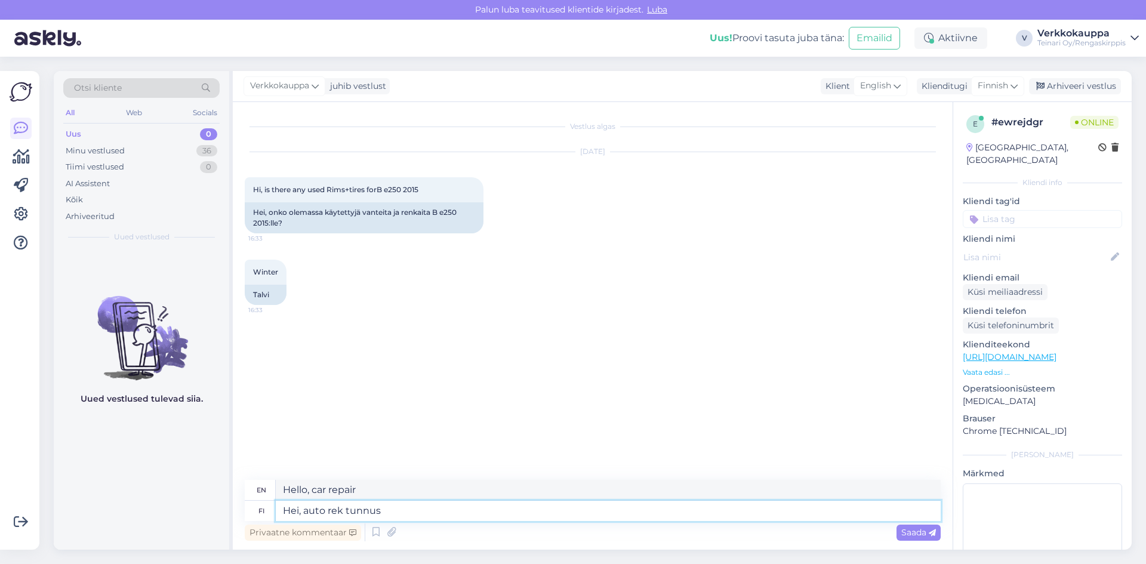
type textarea "Hei, auto rek tunnus"
type textarea "Hello, car registration number"
type textarea "Hei, auto rek tunnus kiitos"
type textarea "Hi, car registration number please"
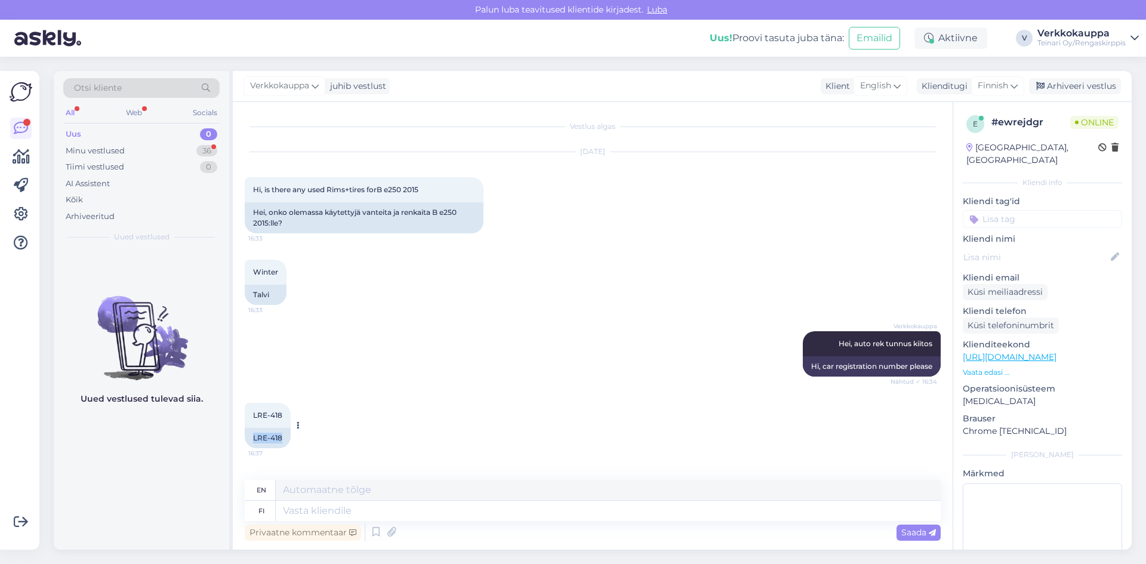
drag, startPoint x: 251, startPoint y: 436, endPoint x: 284, endPoint y: 438, distance: 32.3
click at [284, 438] on div "LRE-418" at bounding box center [268, 438] width 46 height 20
copy div "LRE-418"
click at [307, 512] on textarea at bounding box center [608, 511] width 665 height 20
click at [315, 511] on textarea at bounding box center [608, 511] width 665 height 20
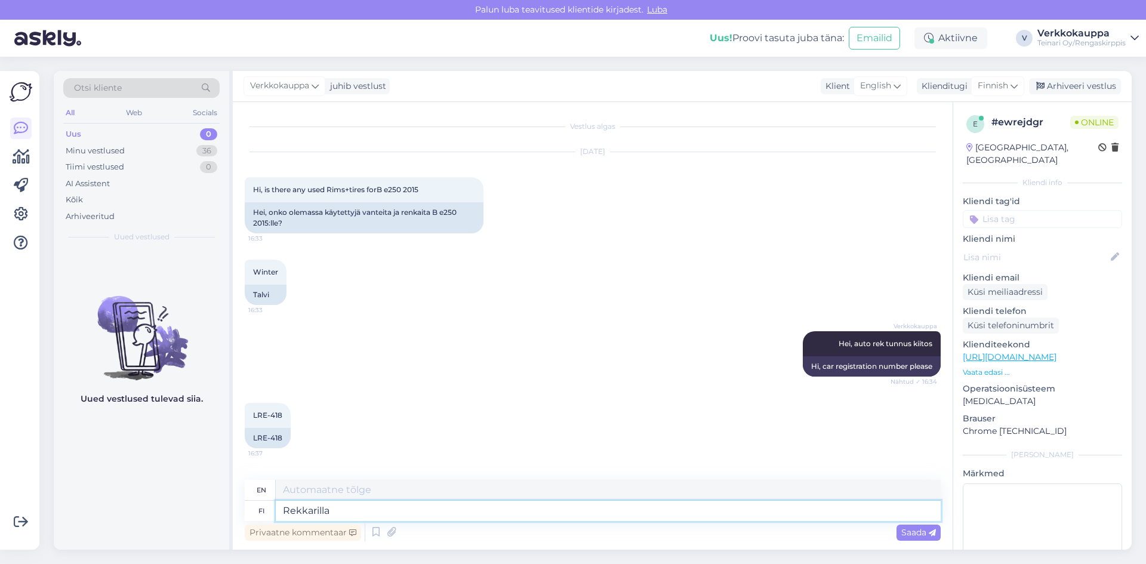
type textarea "Rekkarilla"
type textarea "By truck"
type textarea "Rek nr"
type textarea "Reg"
type textarea "Rek nr ei l"
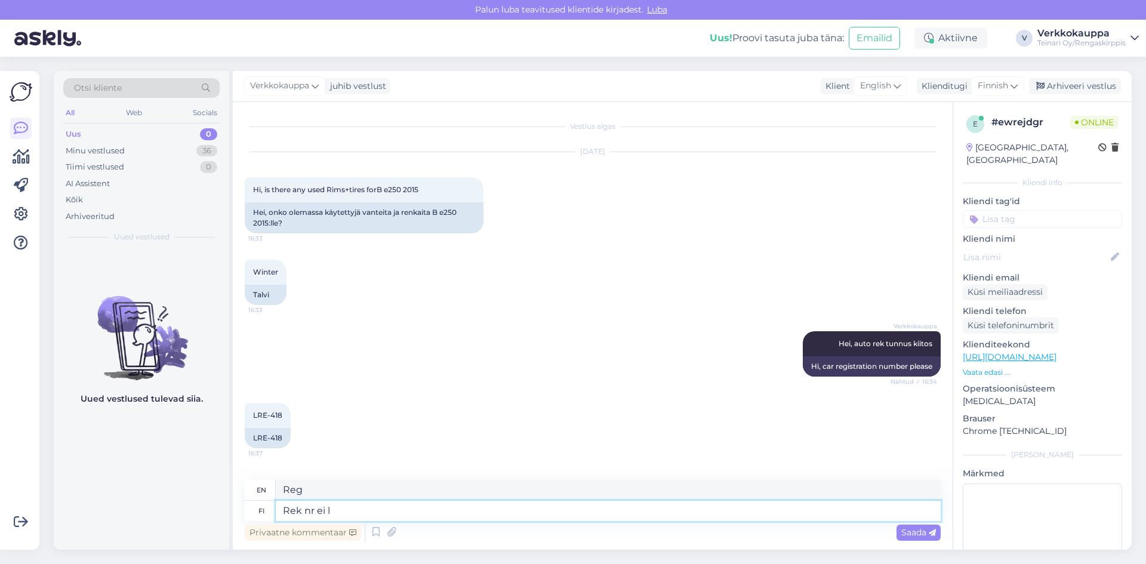
type textarea "Reg. no."
type textarea "Rek nr ei löyty"
type textarea "Registration number not found"
type textarea "Rek nr ei löyty tietoa"
type textarea "No information found for registration number"
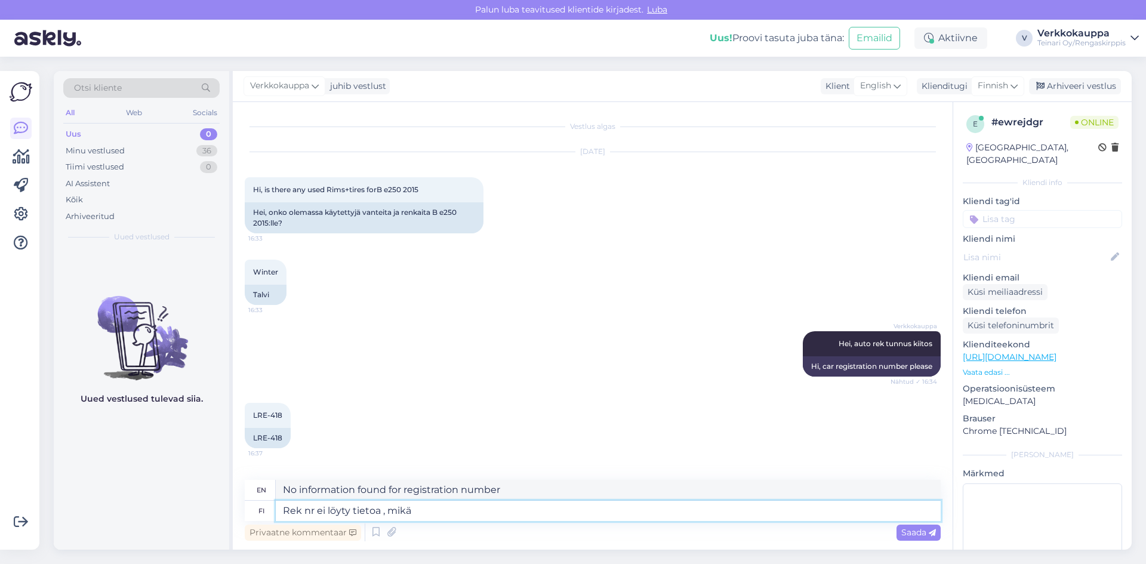
type textarea "Rek nr ei löyty tietoa , mikä"
type textarea "No information found for the registration number,"
type textarea "Rek nr ei löyty tietoa , mikä kp"
type textarea "No information found on the registration number, what"
type textarea "Rek nr ei löyty tietoa , mikä kokoisia"
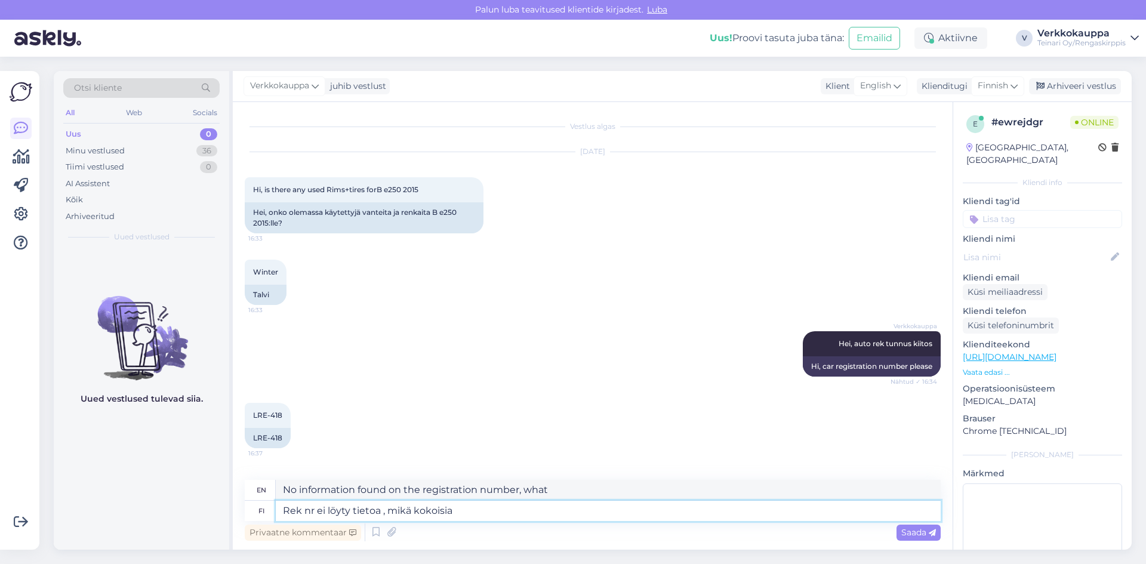
type textarea "No information found on the registration number, what size"
type textarea "Rek nr ei löyty tietoa , mikä"
type textarea "No information found on the registration number, what"
type textarea "Rek nr ei löyty tietoa , mikä tuumasi"
type textarea "No information found on the registration number, what did you mean?"
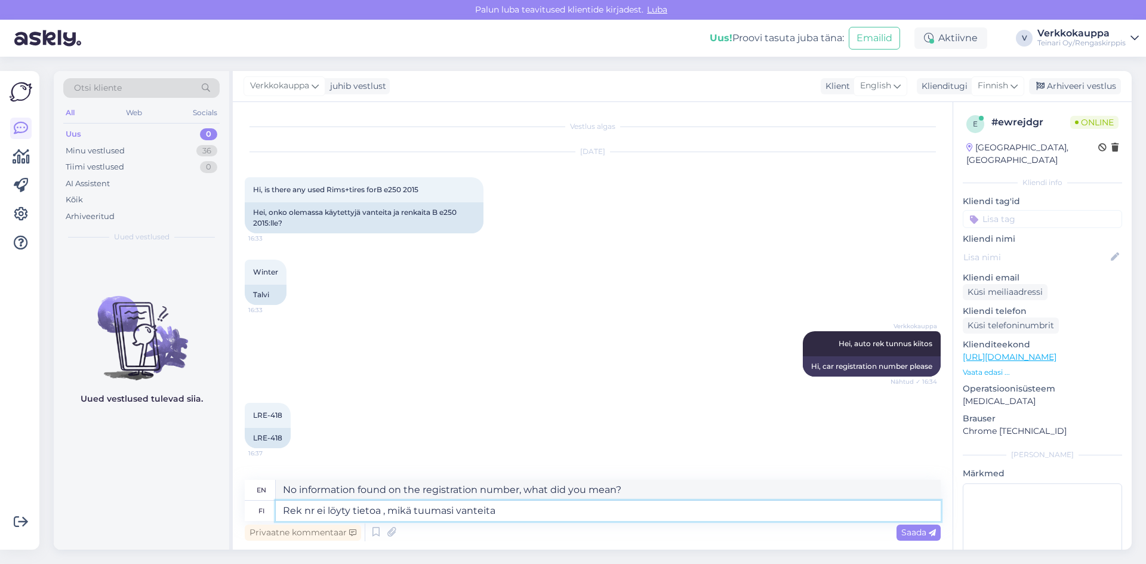
type textarea "Rek nr ei löyty tietoa , mikä tuumasi vanteita o"
type textarea "No information found on the registration number, what rims are they?"
type textarea "Rek nr ei löyty tietoa , mikä tuumasi vanteita olet e"
type textarea "No information found on the registration number, what inch rims do you have?"
type textarea "Rek nr ei löyty tietoa , mikä tuumasi vanteita olet etsimässä"
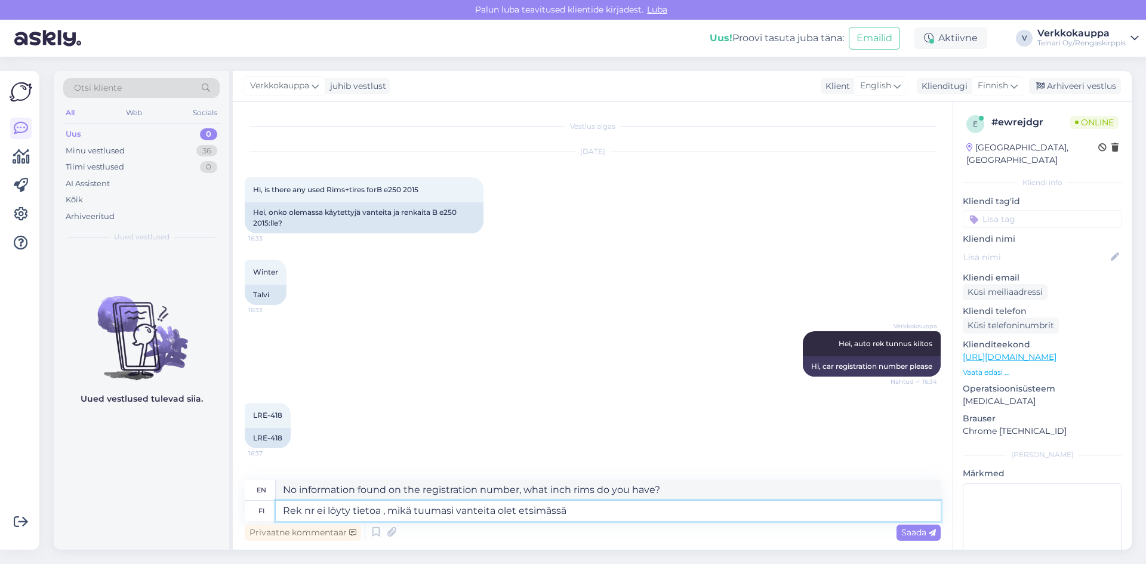
type textarea "No information found on the registration number, what size rims are you looking…"
type textarea "Rek nr ei löyty tietoa , mikä tuumasi vanteita olet etsimässä ?"
type textarea "No information can be found on the registration number, what size rims are you …"
type textarea "Rek nr ei löyty tietoa , mikä tuumasi vanteita olet etsimässä ?"
click at [919, 537] on span "Saada" at bounding box center [919, 532] width 35 height 11
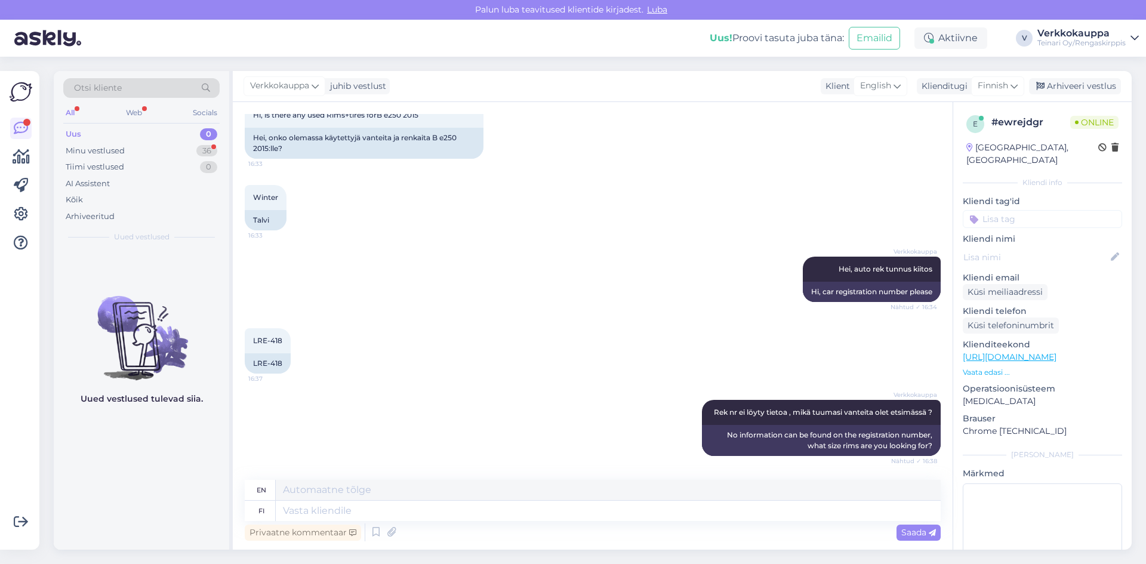
scroll to position [146, 0]
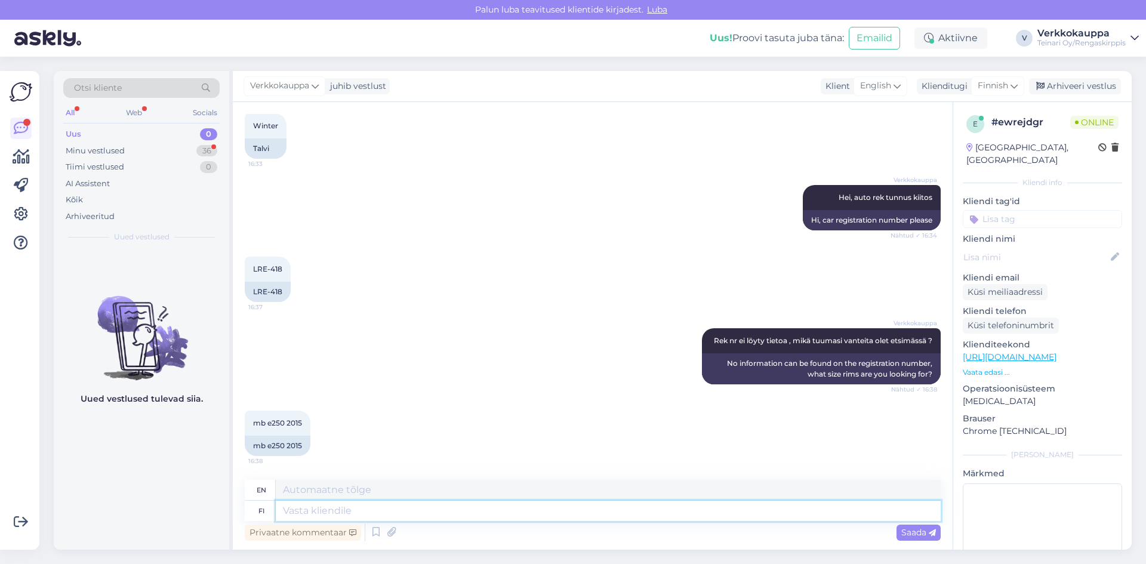
click at [316, 510] on textarea at bounding box center [608, 511] width 665 height 20
type textarea "tuumakoko"
type textarea "inch size"
click at [282, 512] on textarea "tuumakoko" at bounding box center [608, 511] width 665 height 20
type textarea "vatuumakoko"
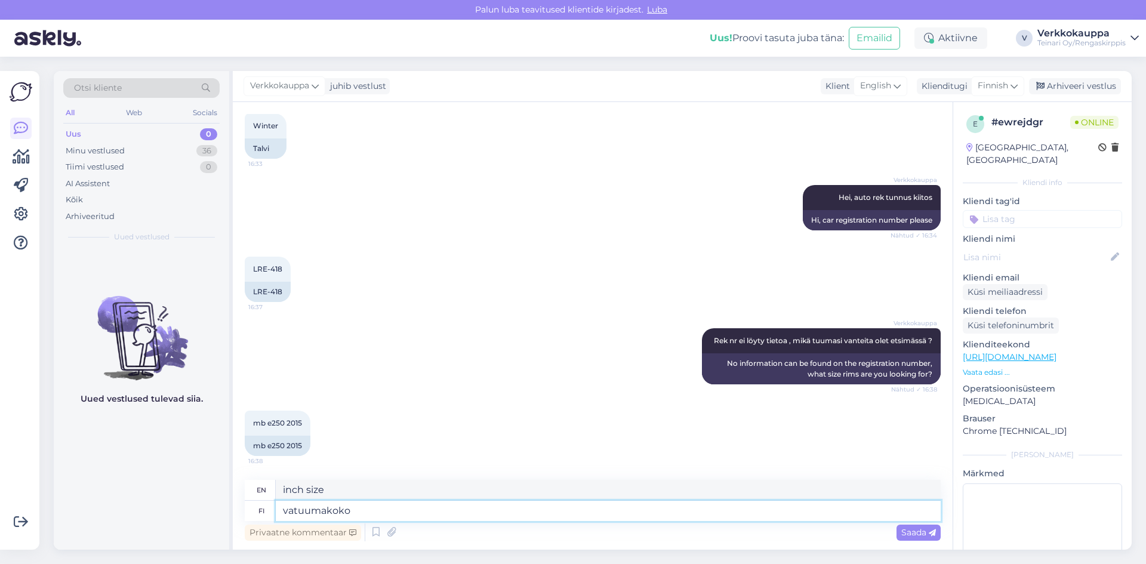
type textarea "vinch size"
type textarea "vantuumakoko"
type textarea "vantum size"
type textarea "vantetuumakoko"
type textarea "size of the vane"
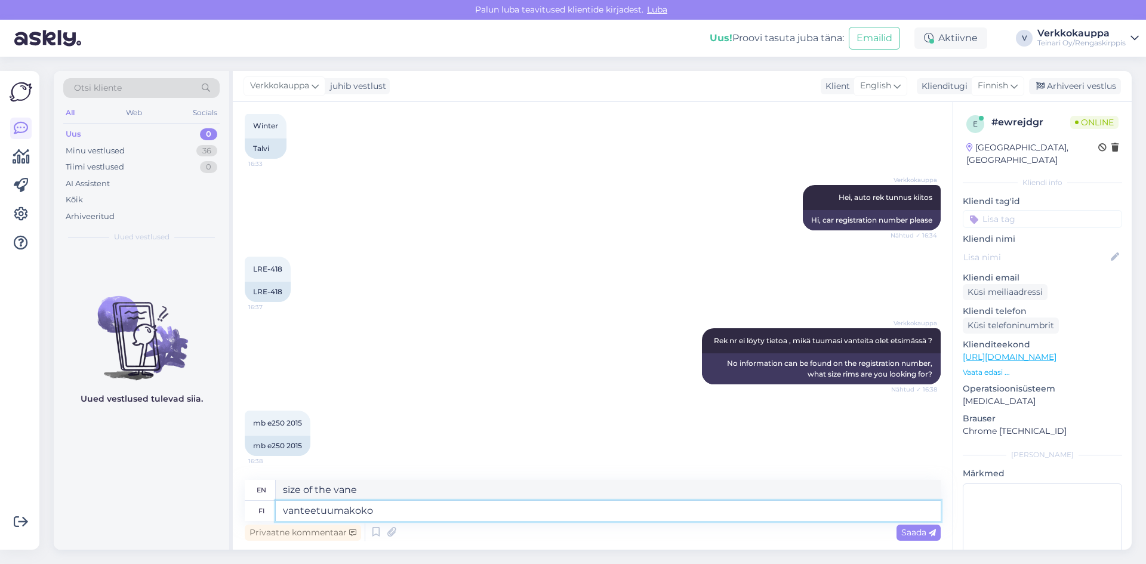
type textarea "vanteentuumakoko"
type textarea "rim size in inches"
click at [414, 516] on textarea "vanteen tuumakoko" at bounding box center [608, 511] width 665 height 20
type textarea "vanteen tuumakoko ?"
type textarea "rim size in inches?"
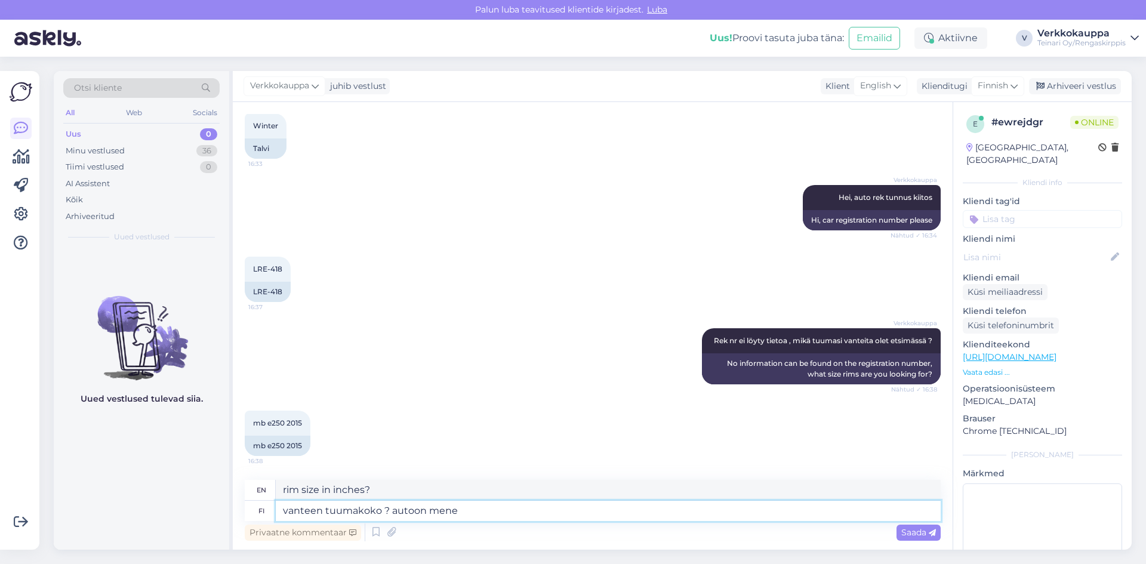
type textarea "vanteen tuumakoko ? autoon mene"
type textarea "rim size in inches? for the car"
type textarea "vanteen tuumakoko ? autoon mene ai"
type textarea "rim size in inches? go to the car"
type textarea "vanteen tuumakoko ? autoon mene aika m"
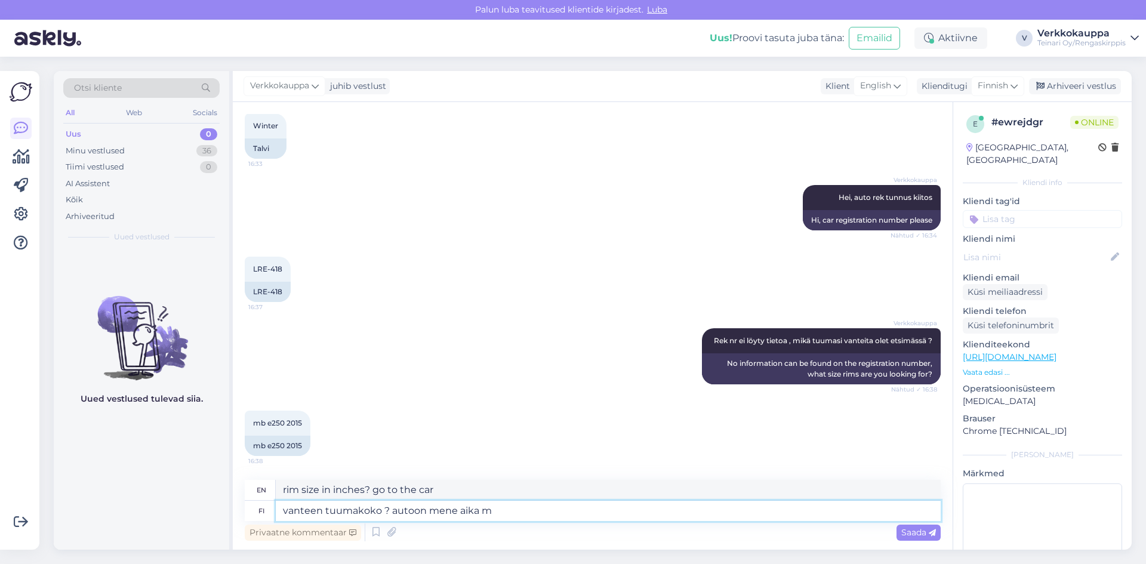
type textarea "rim size in inches? time to get into the car"
type textarea "vanteen tuumakoko ? autoon mene aika monto"
type textarea "What is the rim size in inches? It's time to get a new car."
type textarea "vanteen tuumakoko ? autoon mene aika monto k"
type textarea "rim size in inches? car is getting old"
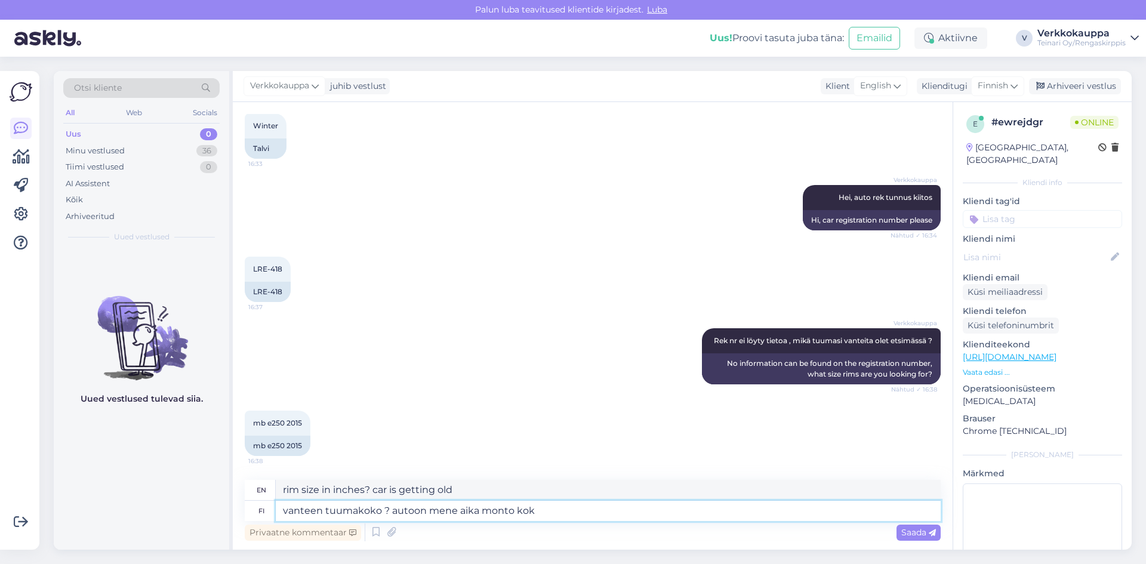
type textarea "vanteen tuumakoko ? autoon mene aika monto koko"
type textarea "What is the rim size in inches? Does the car need a lot of rim size?"
drag, startPoint x: 558, startPoint y: 508, endPoint x: 391, endPoint y: 512, distance: 167.2
click at [391, 512] on textarea "vanteen tuumakoko ? autoon mene aika monto koko" at bounding box center [608, 511] width 665 height 20
type textarea "vanteen tuumakoko ?"
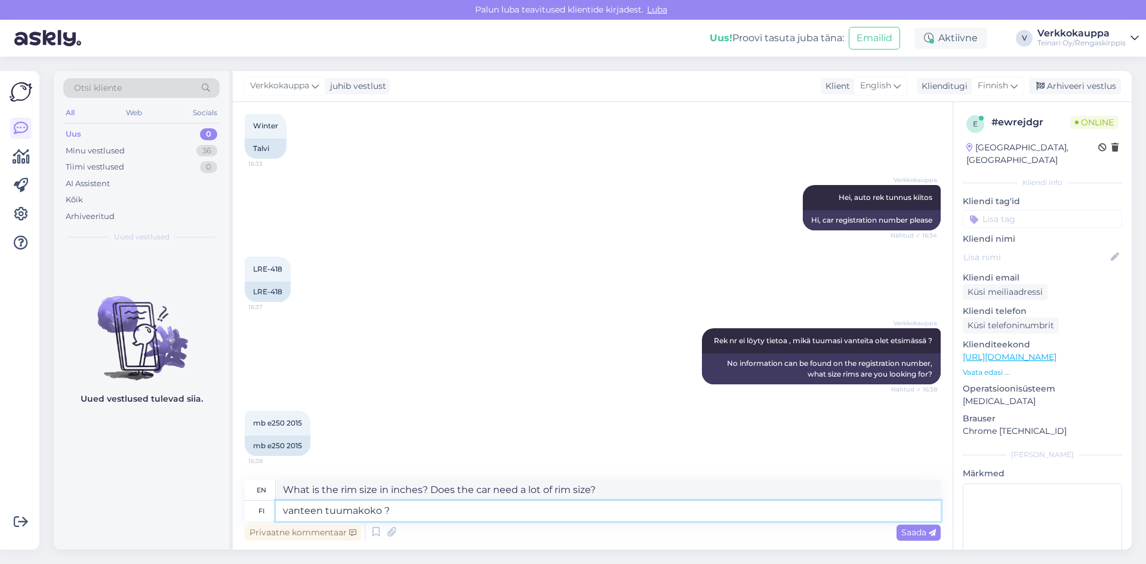
type textarea "rim size in inches?"
type textarea "vanteen tuumakoko ?"
click at [907, 528] on span "Saada" at bounding box center [919, 532] width 35 height 11
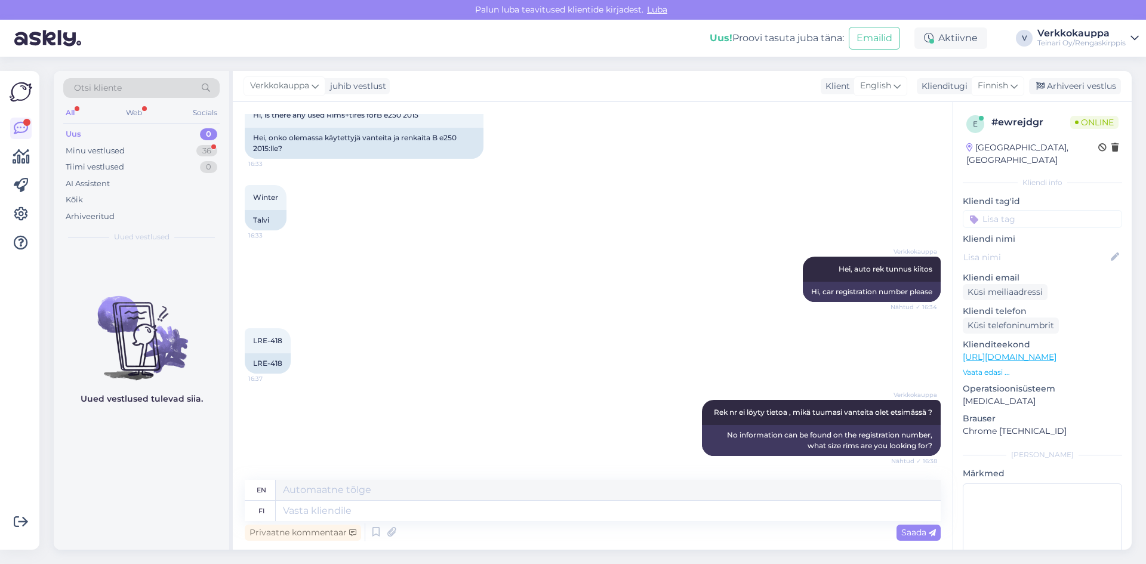
scroll to position [63, 0]
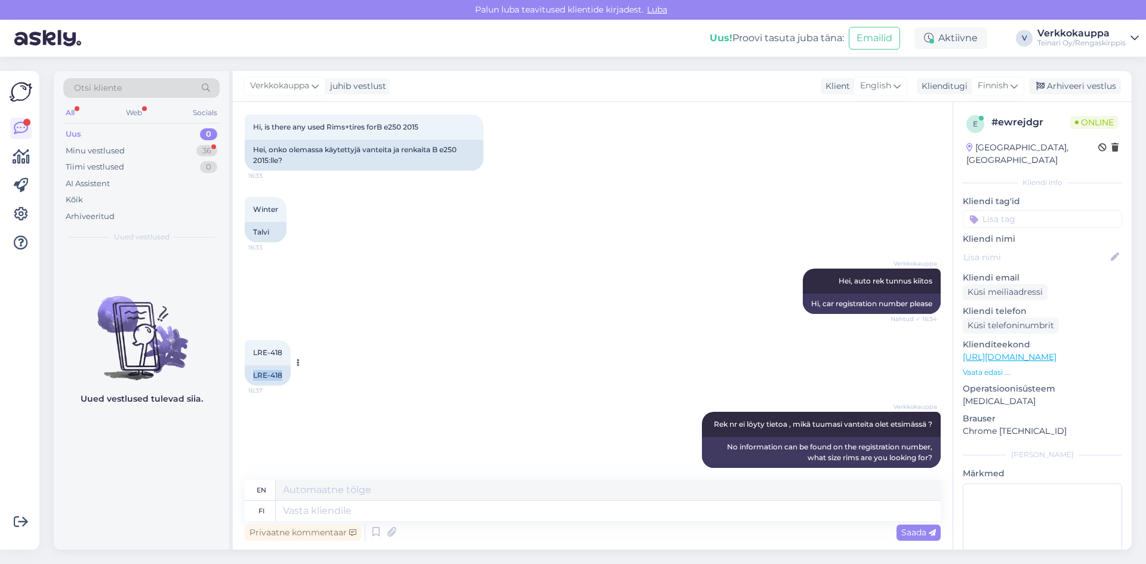
drag, startPoint x: 251, startPoint y: 373, endPoint x: 282, endPoint y: 373, distance: 31.6
click at [282, 373] on div "LRE-418" at bounding box center [268, 375] width 46 height 20
copy div "LRE-418"
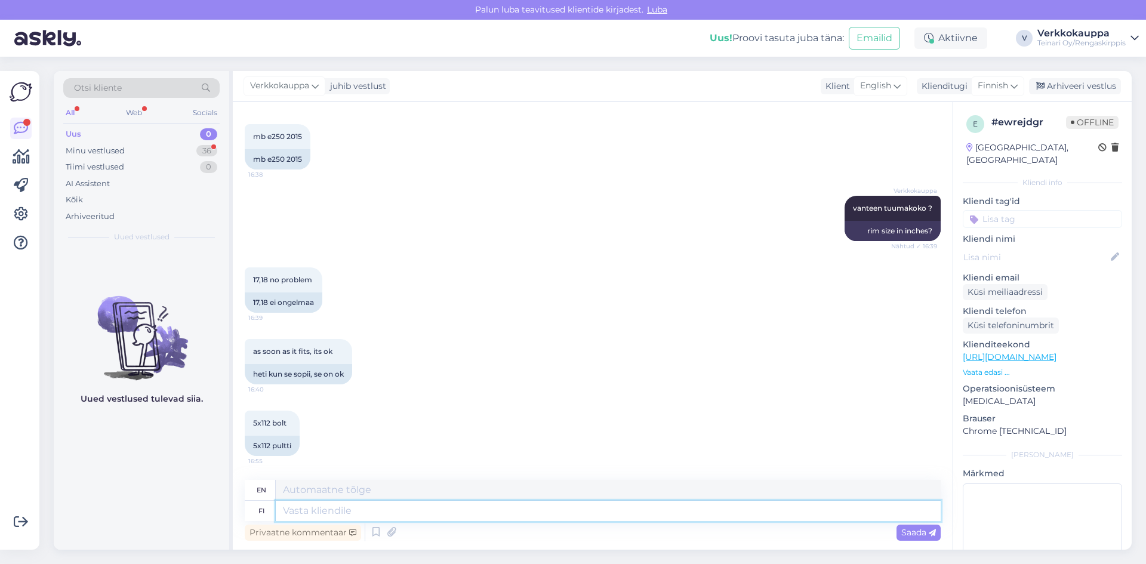
drag, startPoint x: 327, startPoint y: 512, endPoint x: 299, endPoint y: 510, distance: 28.7
click at [297, 510] on textarea at bounding box center [608, 511] width 665 height 20
drag, startPoint x: 300, startPoint y: 509, endPoint x: 604, endPoint y: 495, distance: 304.2
click at [602, 510] on textarea at bounding box center [608, 511] width 665 height 20
click at [514, 404] on div "5x112 bolt 16:55 5x112 pultti" at bounding box center [593, 434] width 696 height 72
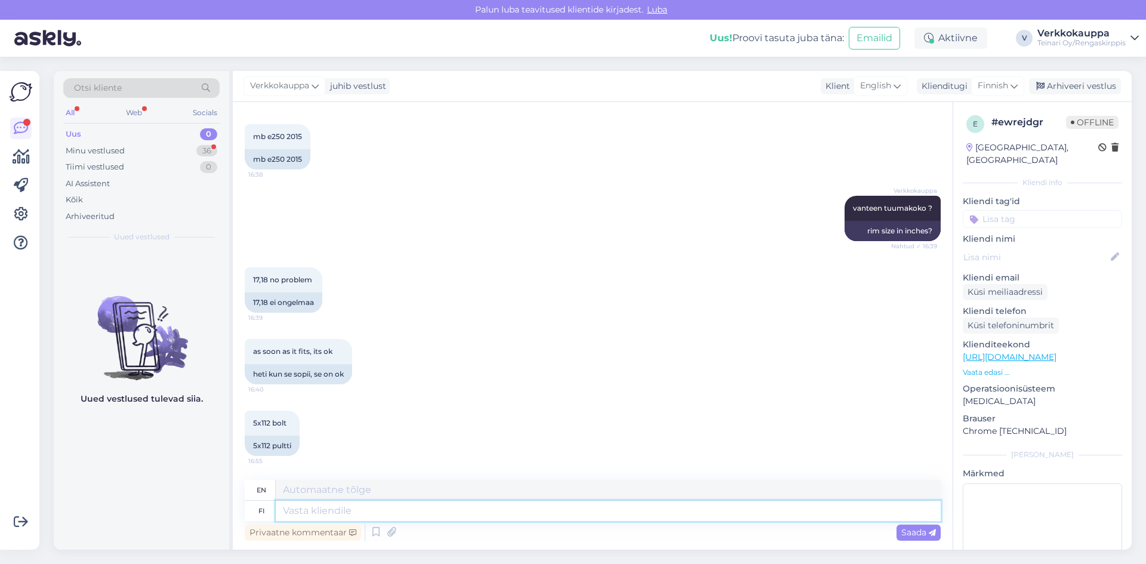
click at [488, 513] on textarea at bounding box center [608, 511] width 665 height 20
paste textarea "[URL][DOMAIN_NAME]"
type textarea "[URL][DOMAIN_NAME]"
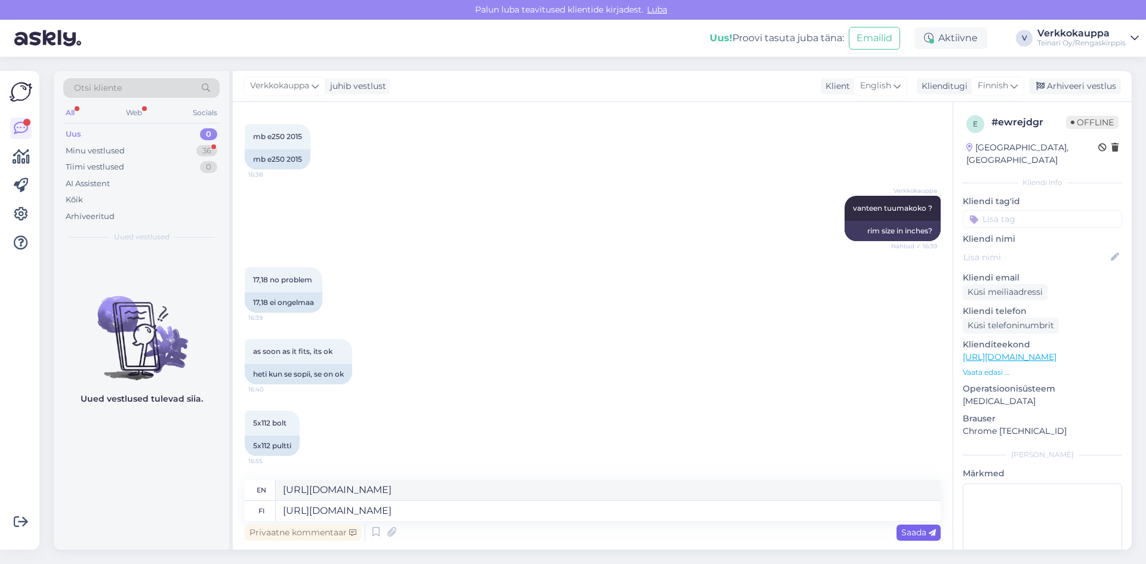
click at [905, 536] on span "Saada" at bounding box center [919, 532] width 35 height 11
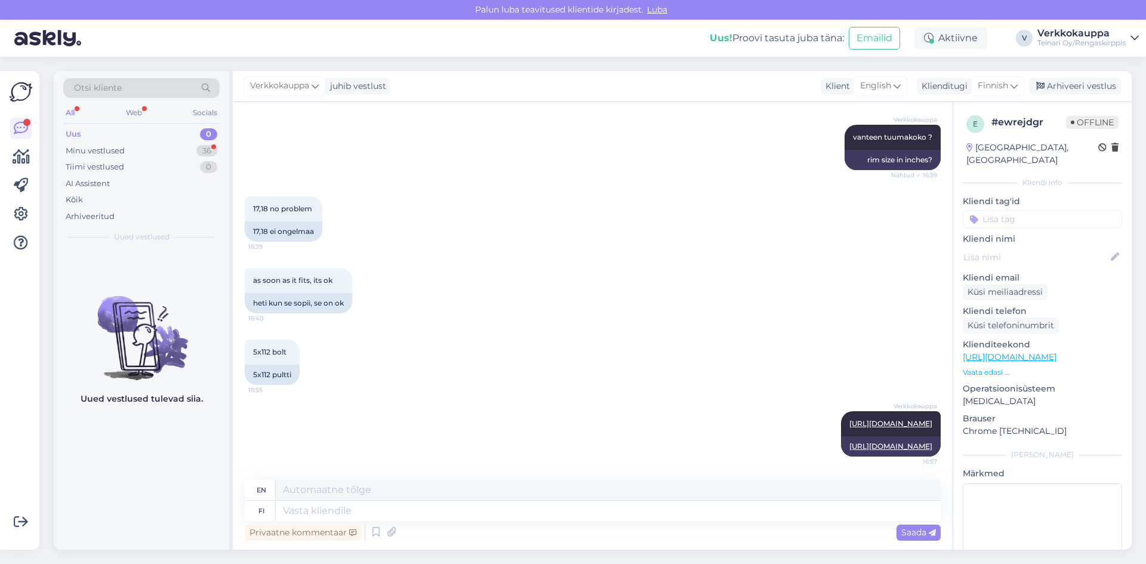
scroll to position [526, 0]
paste textarea "[URL][DOMAIN_NAME]"
type textarea "[URL][DOMAIN_NAME]"
click at [912, 533] on span "Saada" at bounding box center [919, 532] width 35 height 11
type textarea "[URL][DOMAIN_NAME]"
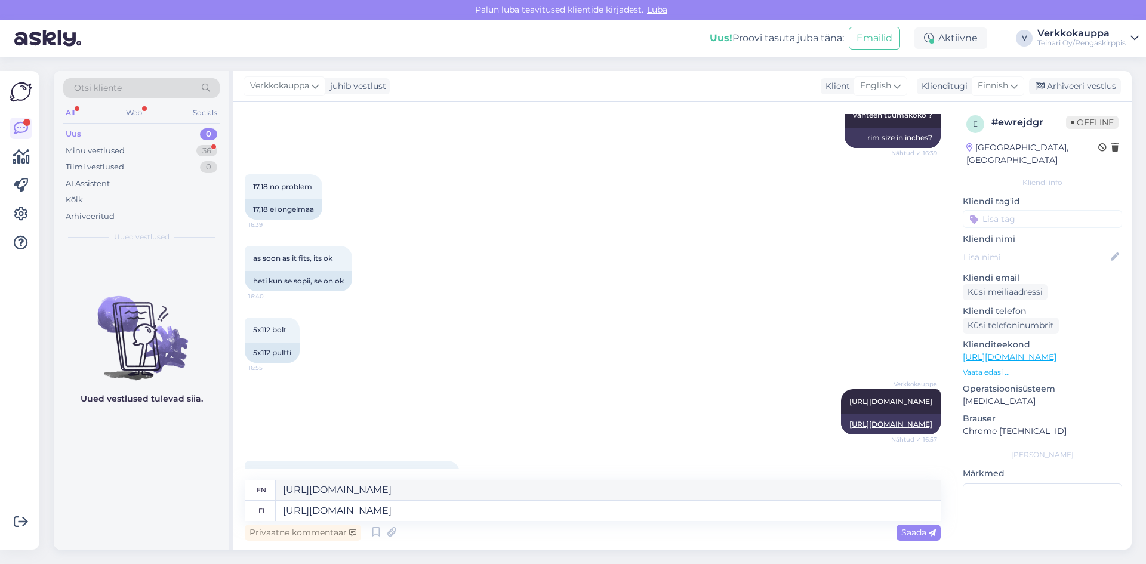
scroll to position [598, 0]
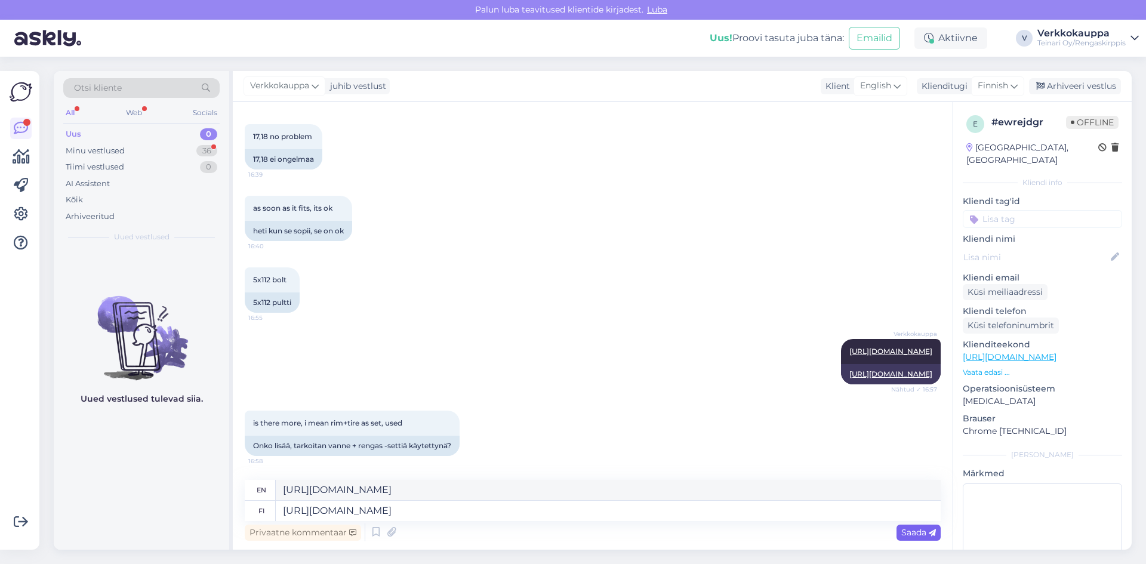
click at [910, 534] on span "Saada" at bounding box center [919, 532] width 35 height 11
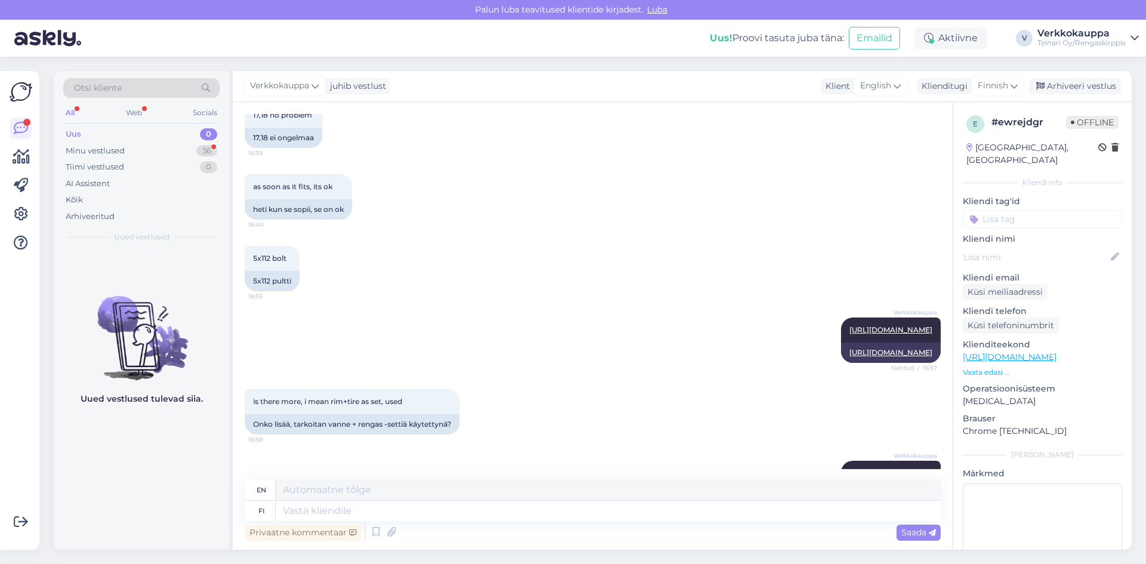
scroll to position [691, 0]
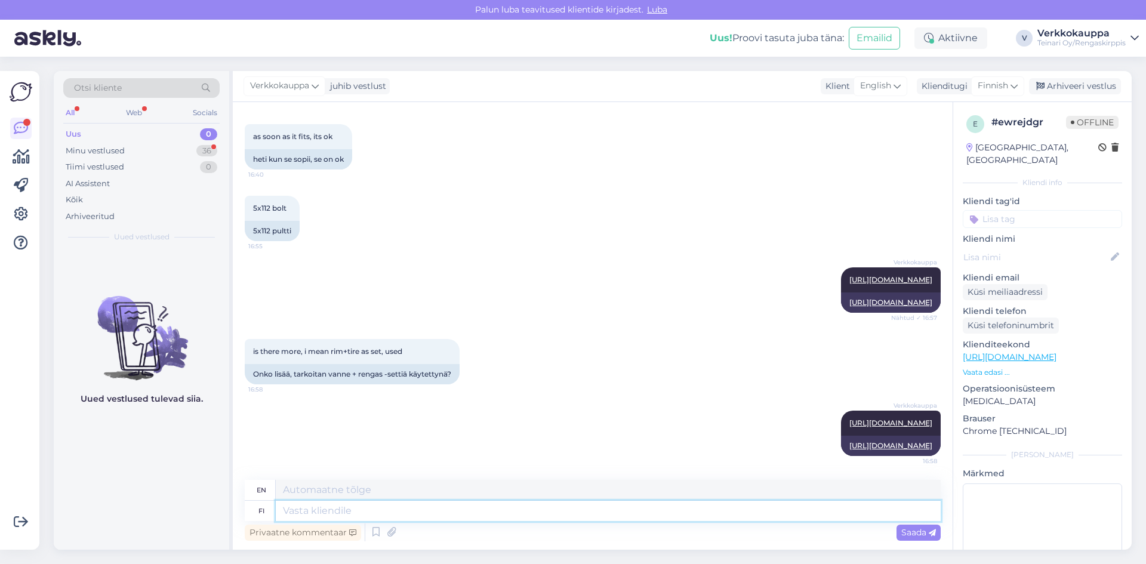
click at [458, 510] on textarea at bounding box center [608, 511] width 665 height 20
type textarea "Meillä"
type textarea "At our house"
type textarea "Meillä ei"
type textarea "We don't"
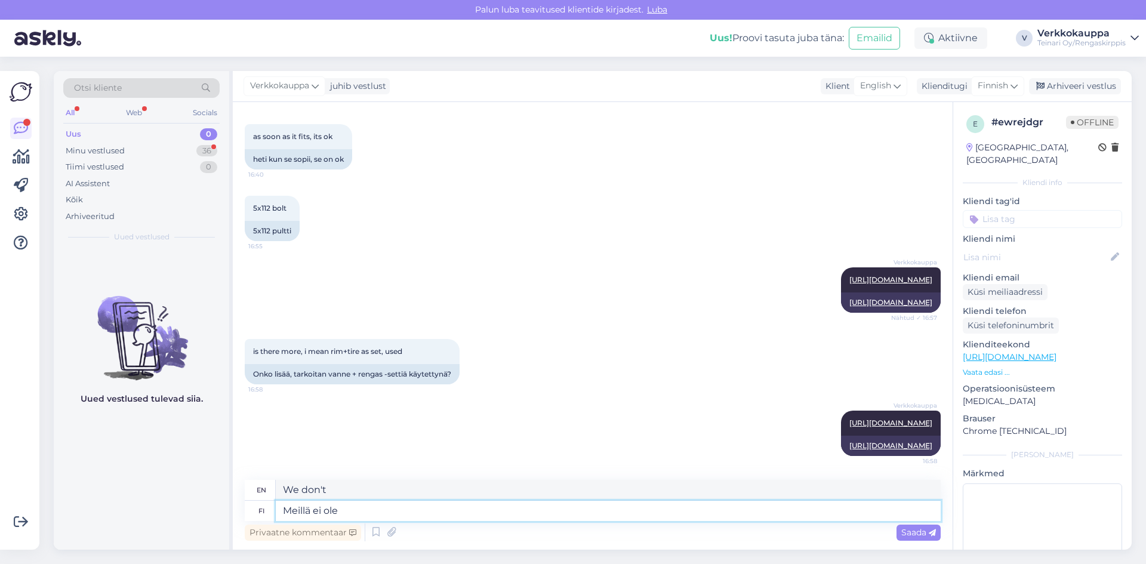
type textarea "Meillä ei ole v"
type textarea "We don't have"
type textarea "Meillä ei ole valmis s"
type textarea "We don't have it ready."
type textarea "Meillä ei ole valmis settej"
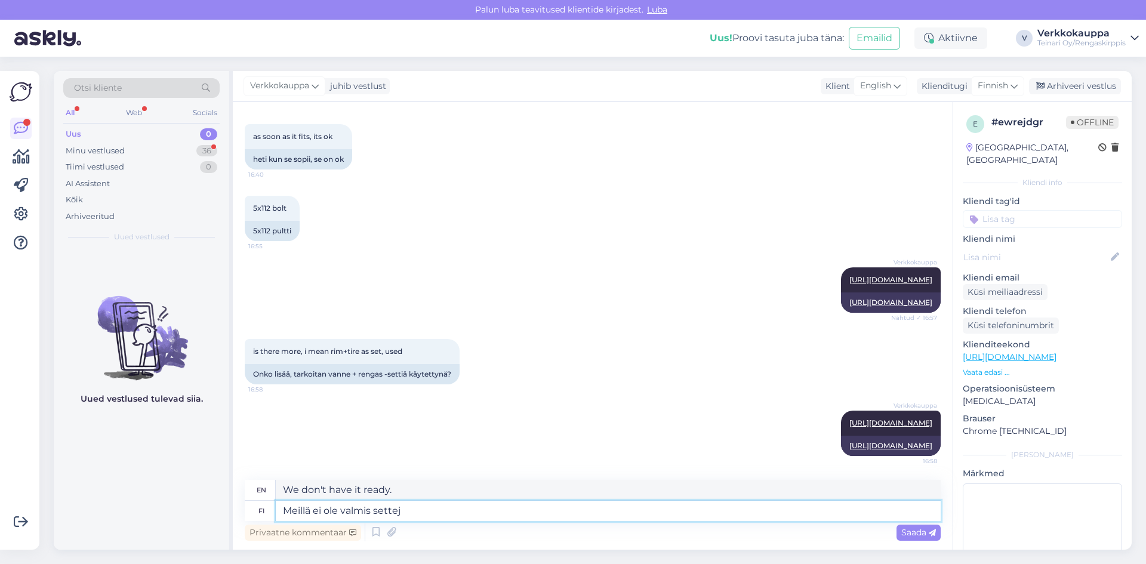
type textarea "We don't have ready-made sets."
type textarea "Meillä ei ole valmis setteja ,"
type textarea "We don't have ready-made sets,"
type textarea "Meillä ei ole valmis setteja , vanteet ja"
type textarea "We do not have ready-made sets, rims"
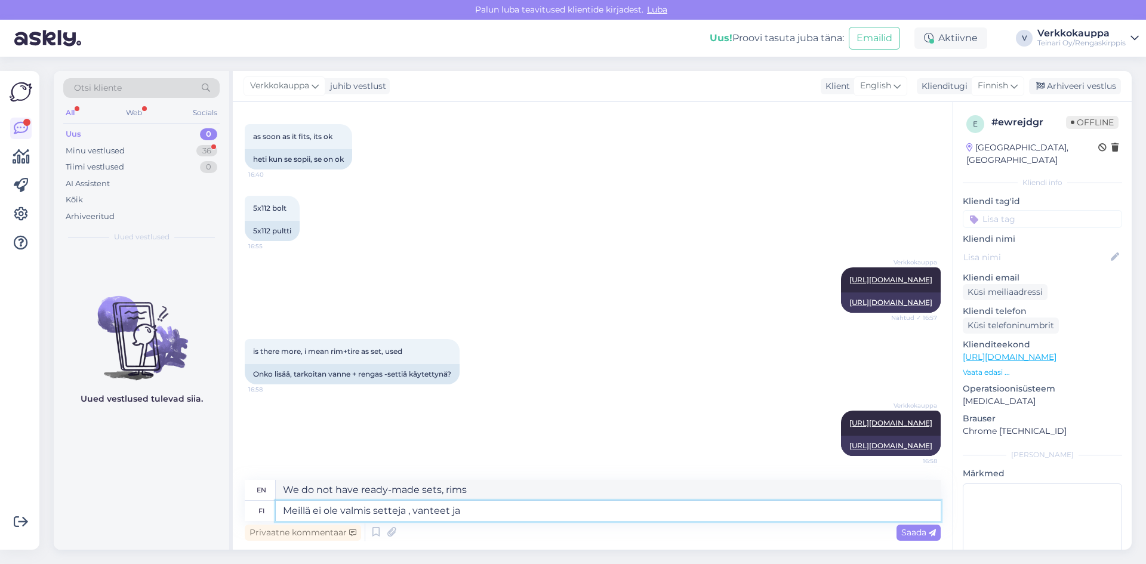
type textarea "Meillä ei ole valmis setteja , vanteet ja"
type textarea "We do not have ready-made sets, rims and"
type textarea "Meillä ei ole valmis setteja , vanteet ja renkaat tu"
type textarea "We do not have ready-made sets, rims and tires"
type textarea "Meillä ei ole valmis setteja , vanteet ja renkaat tulee o"
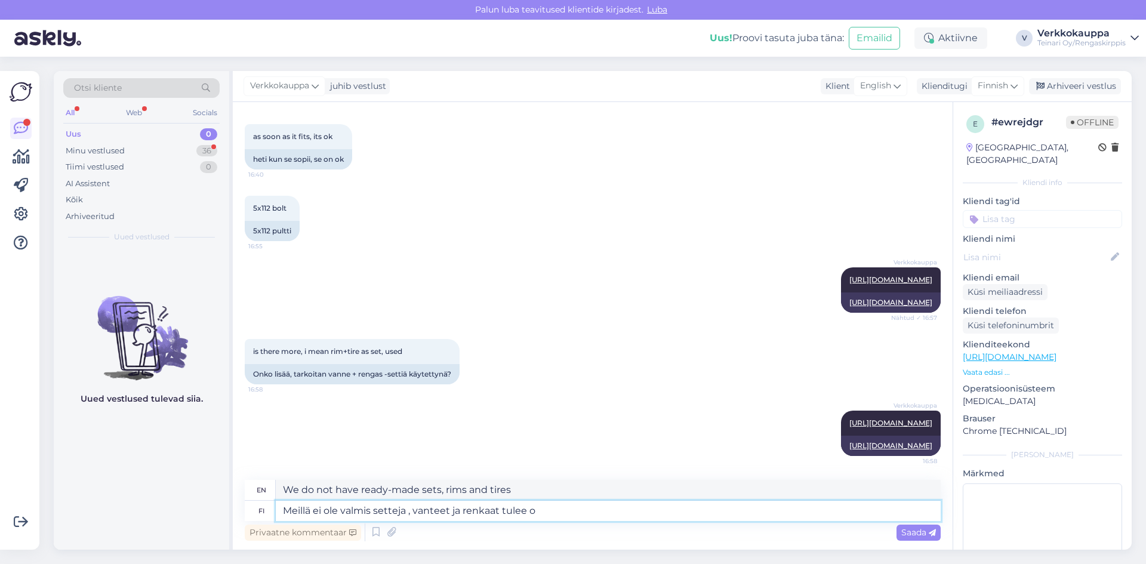
type textarea "We do not have ready-made sets, rims and tires will be"
type textarea "Meillä ei ole valmis setteja , vanteet ja renkaat tulee osta e"
type textarea "We do not have ready-made sets, rims and tires must be purchased."
type textarea "Meillä ei ole valmis setteja , vanteet ja renkaat tulee osta erikseen"
type textarea "We do not have ready-made sets, rims and tires must be purchased separately."
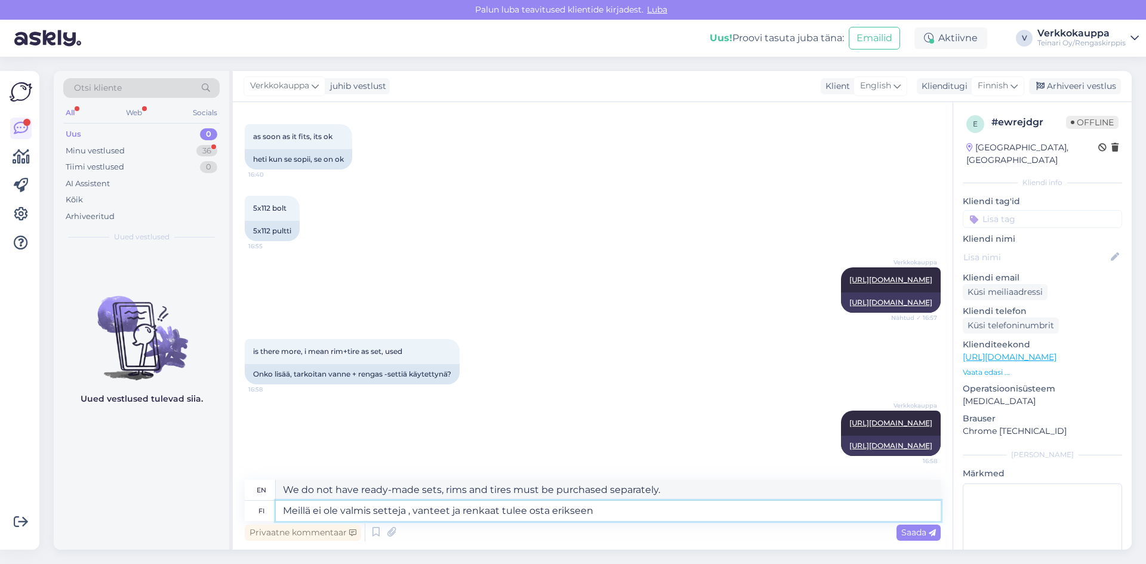
click at [548, 512] on textarea "Meillä ei ole valmis setteja , vanteet ja renkaat tulee osta erikseen" at bounding box center [608, 511] width 665 height 20
click at [687, 515] on textarea "Meillä ei ole valmis setteja , vanteet ja renkaat tulee ostaa erikseen" at bounding box center [608, 511] width 665 height 20
type textarea "Meillä ei ole valmis setteja , vanteet ja renkaat tulee ostaa erikseen"
click at [921, 532] on span "Saada" at bounding box center [919, 532] width 35 height 11
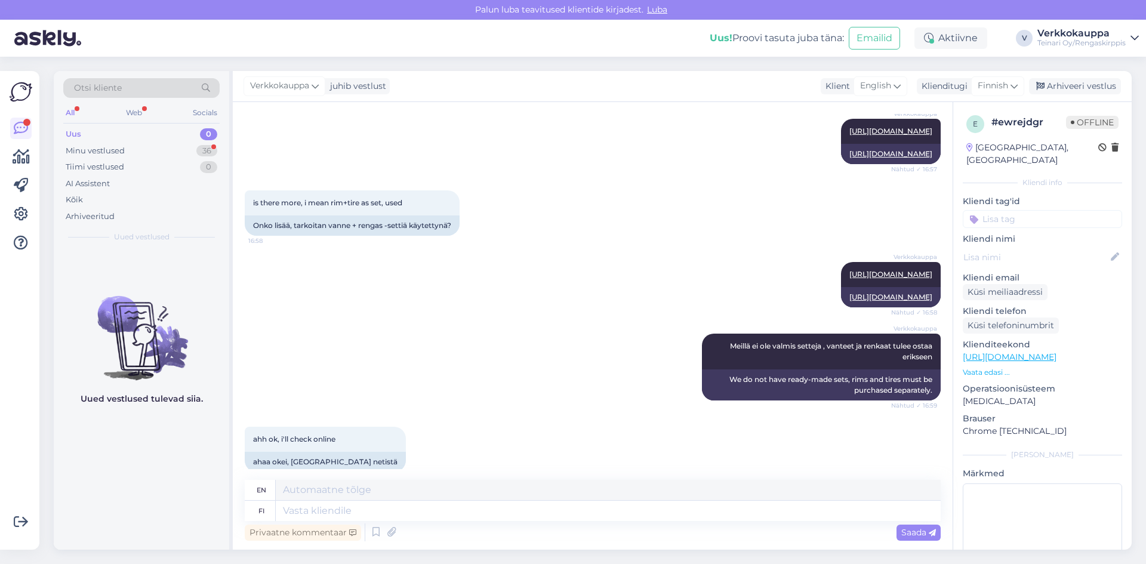
scroll to position [856, 0]
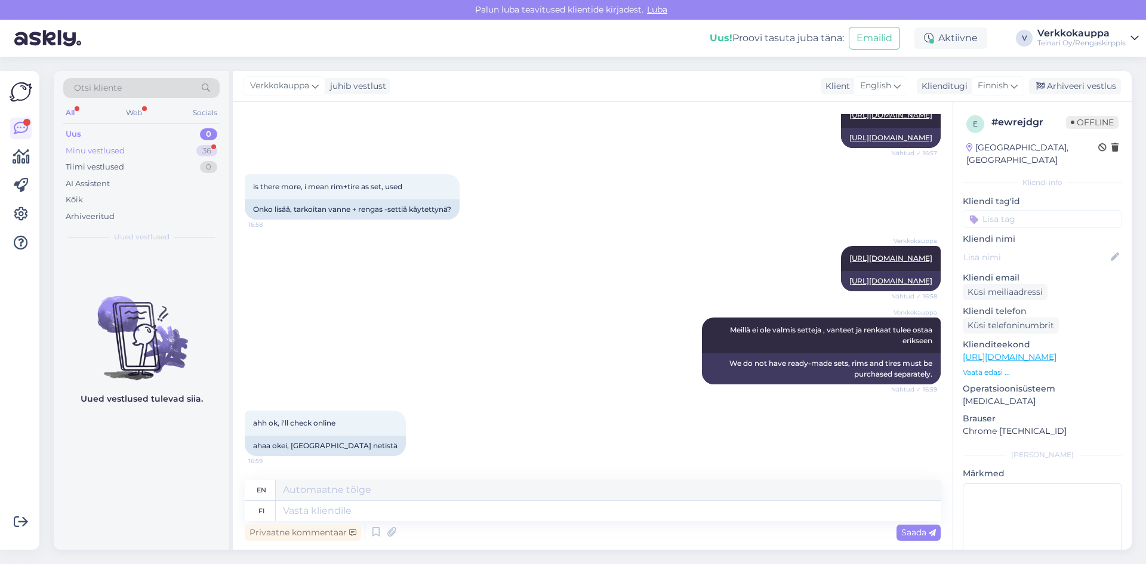
click at [120, 155] on div "Minu vestlused" at bounding box center [95, 151] width 59 height 12
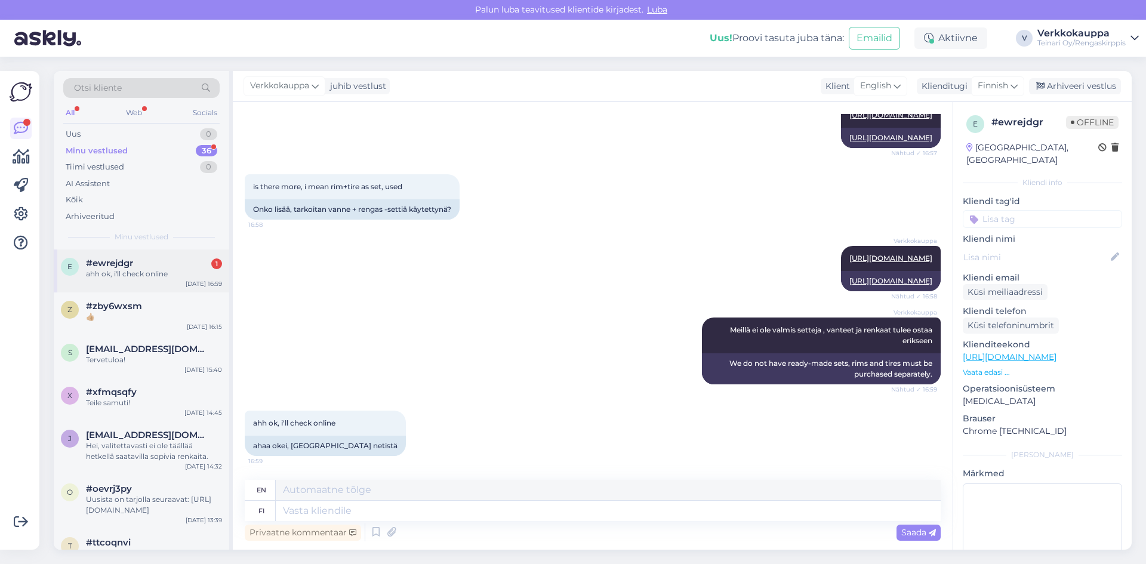
click at [164, 270] on div "ahh ok, i'll check online" at bounding box center [154, 274] width 136 height 11
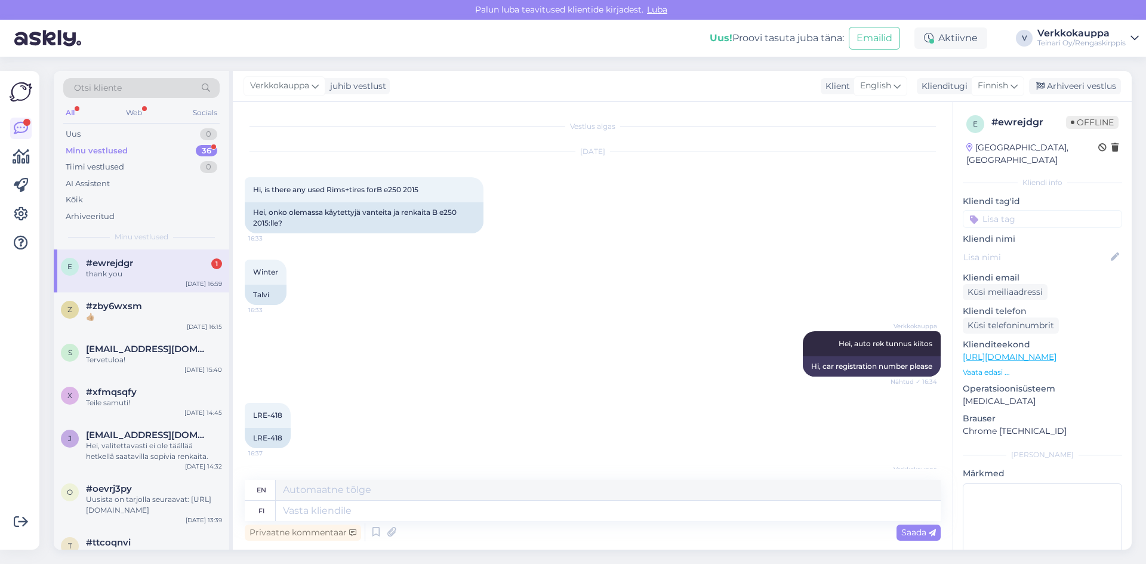
scroll to position [927, 0]
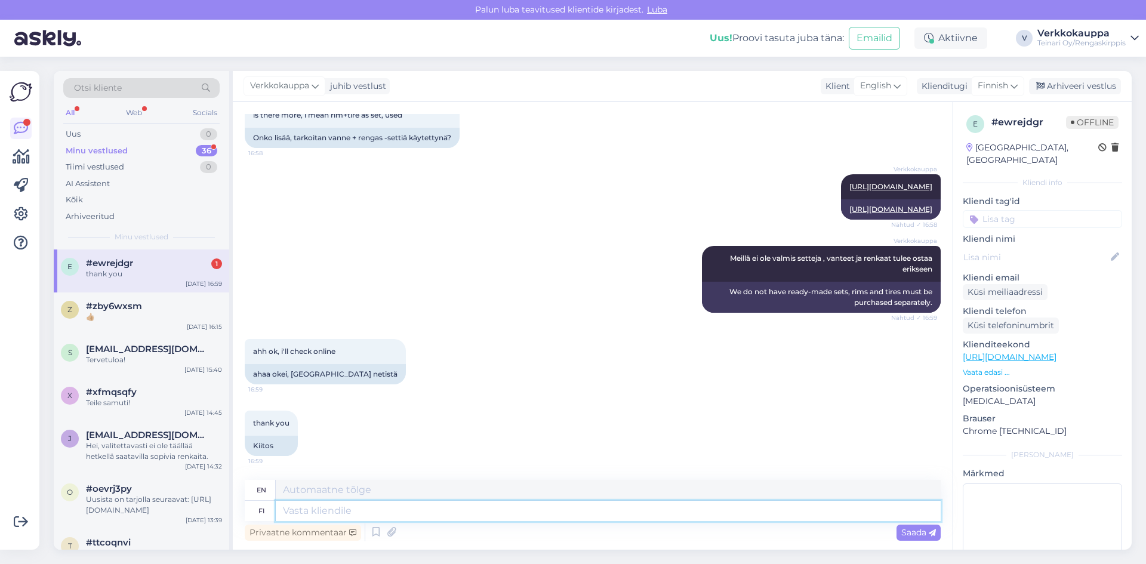
click at [318, 508] on textarea at bounding box center [608, 511] width 665 height 20
type textarea "Ole"
type textarea "Be"
type textarea "Ole hyvää"
type textarea "Be good."
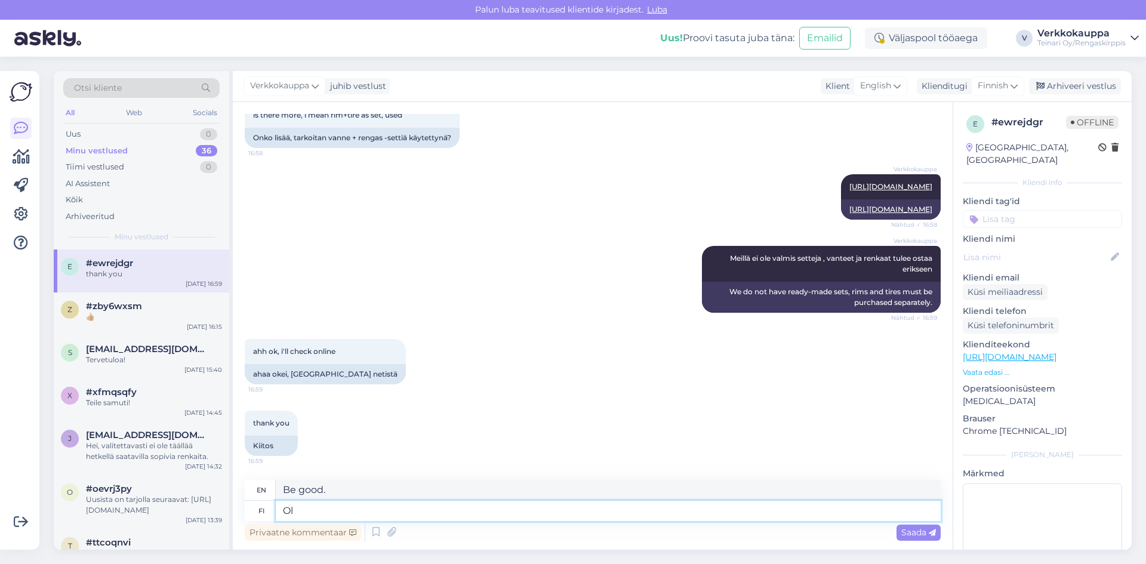
type textarea "O"
type textarea "Be"
type textarea "v6ta h"
type textarea "v6ta"
type textarea "v6ta heaks"
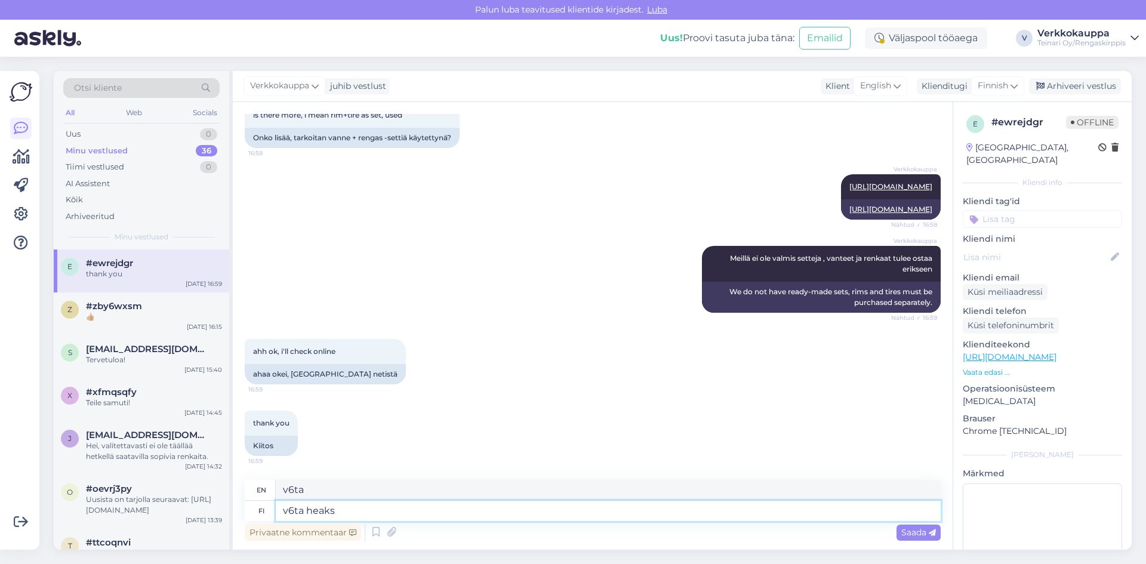
type textarea "take it easy"
type textarea "v6ta heaks"
drag, startPoint x: 357, startPoint y: 480, endPoint x: 331, endPoint y: 501, distance: 33.6
click at [331, 501] on div "en take it easy fi v6ta heaks" at bounding box center [593, 500] width 696 height 41
drag, startPoint x: 367, startPoint y: 515, endPoint x: 276, endPoint y: 515, distance: 91.3
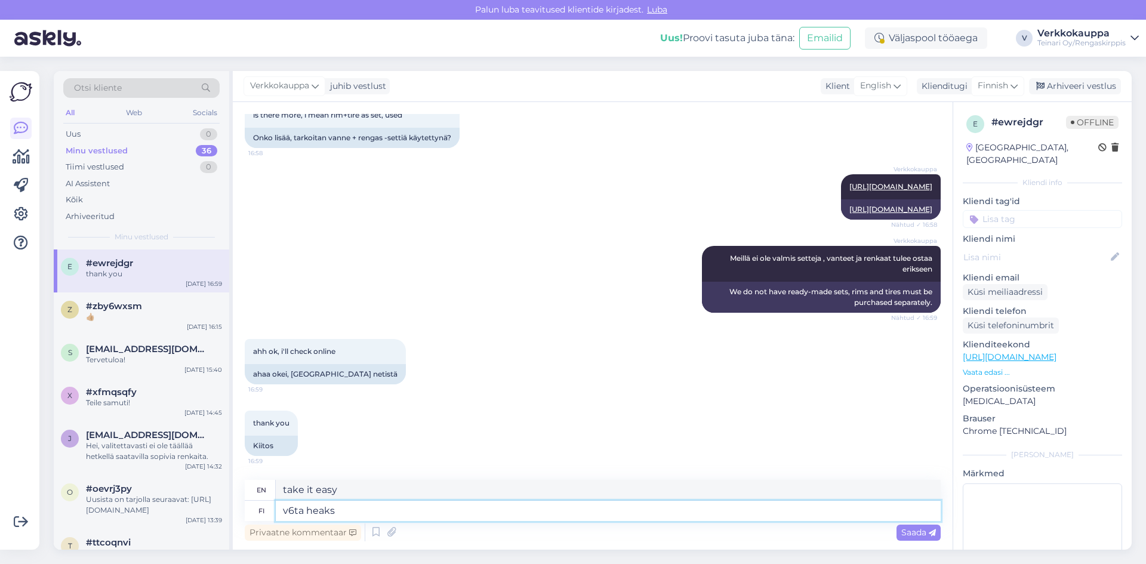
click at [276, 515] on textarea "v6ta heaks" at bounding box center [608, 511] width 665 height 20
click at [280, 517] on textarea at bounding box center [608, 511] width 665 height 20
drag, startPoint x: 136, startPoint y: 273, endPoint x: 141, endPoint y: 312, distance: 39.1
click at [136, 275] on div "thank you" at bounding box center [154, 274] width 136 height 11
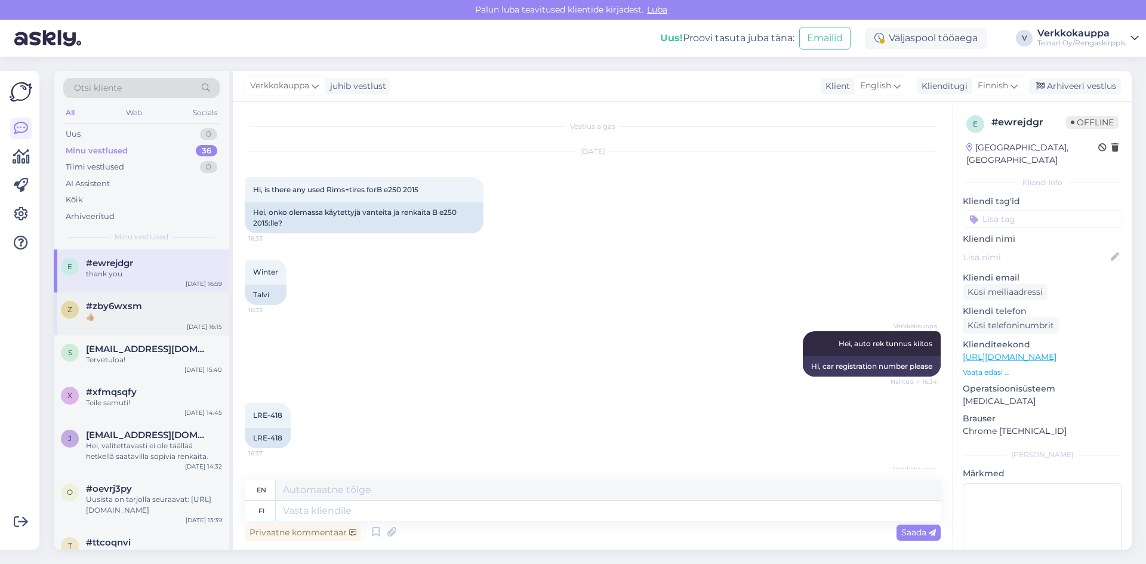
click at [141, 312] on div "👍🏼" at bounding box center [154, 317] width 136 height 11
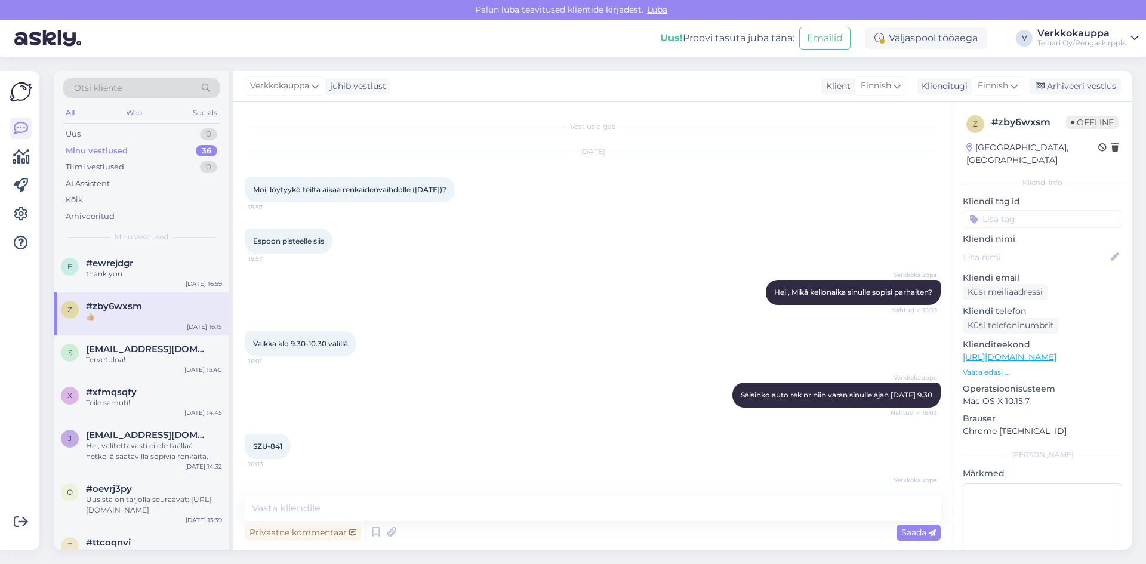
scroll to position [316, 0]
